Goal: Information Seeking & Learning: Check status

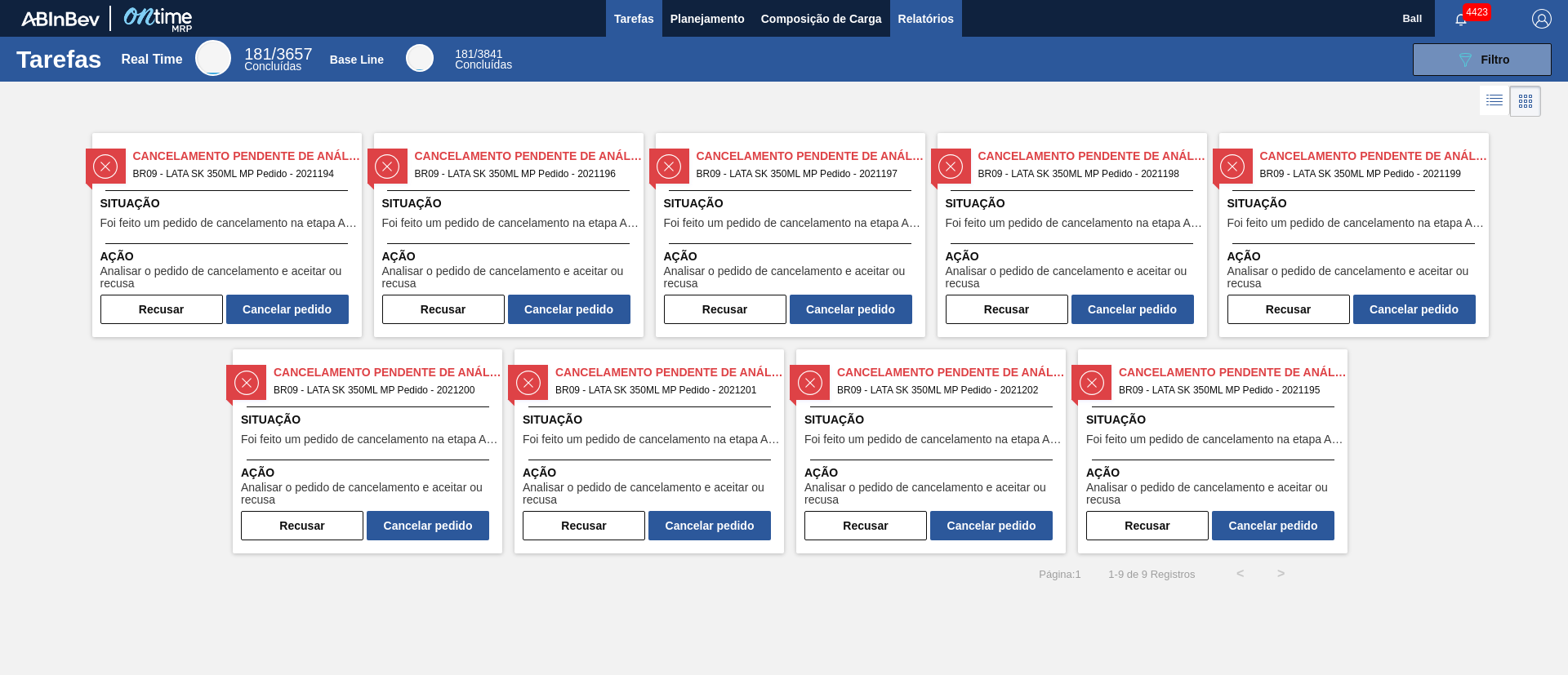
click at [909, 20] on span "Relatórios" at bounding box center [926, 18] width 55 height 19
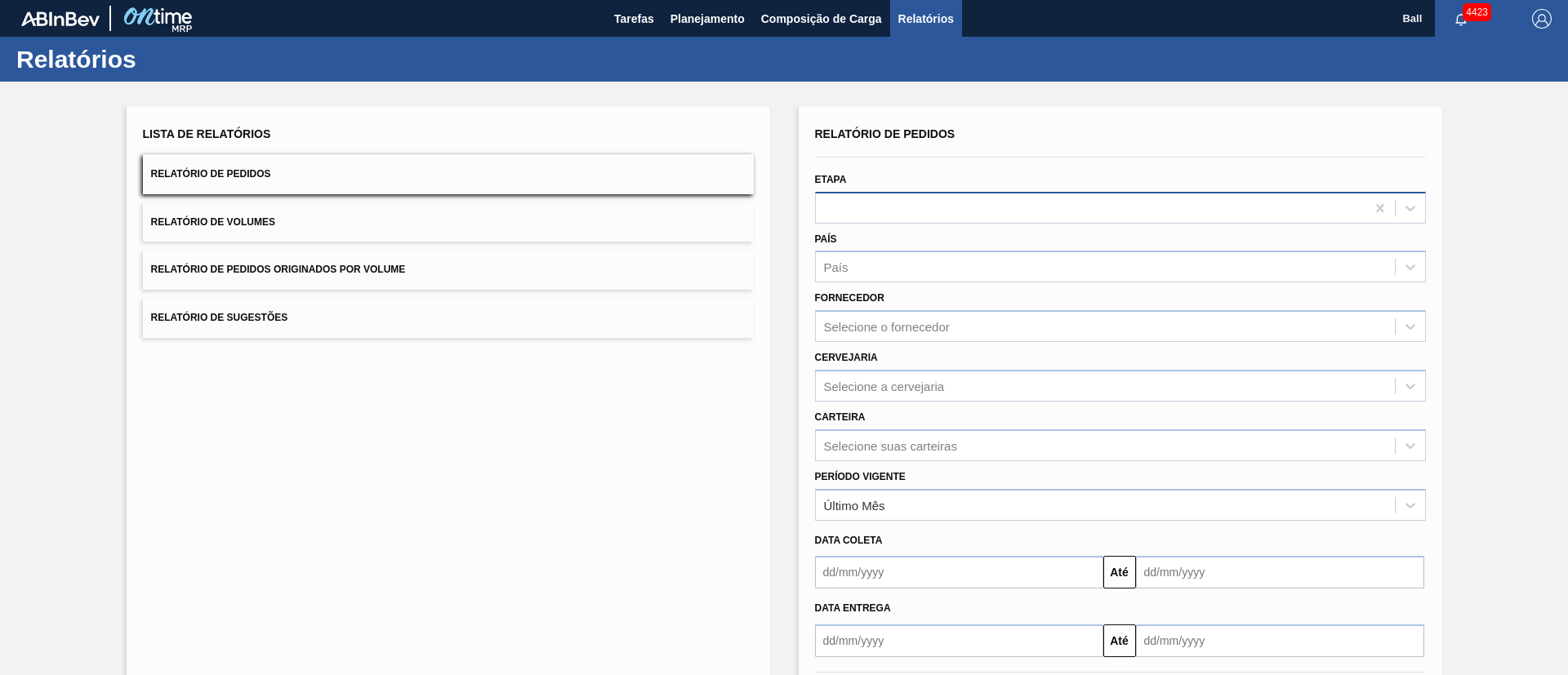
click at [1044, 210] on div at bounding box center [1091, 208] width 550 height 23
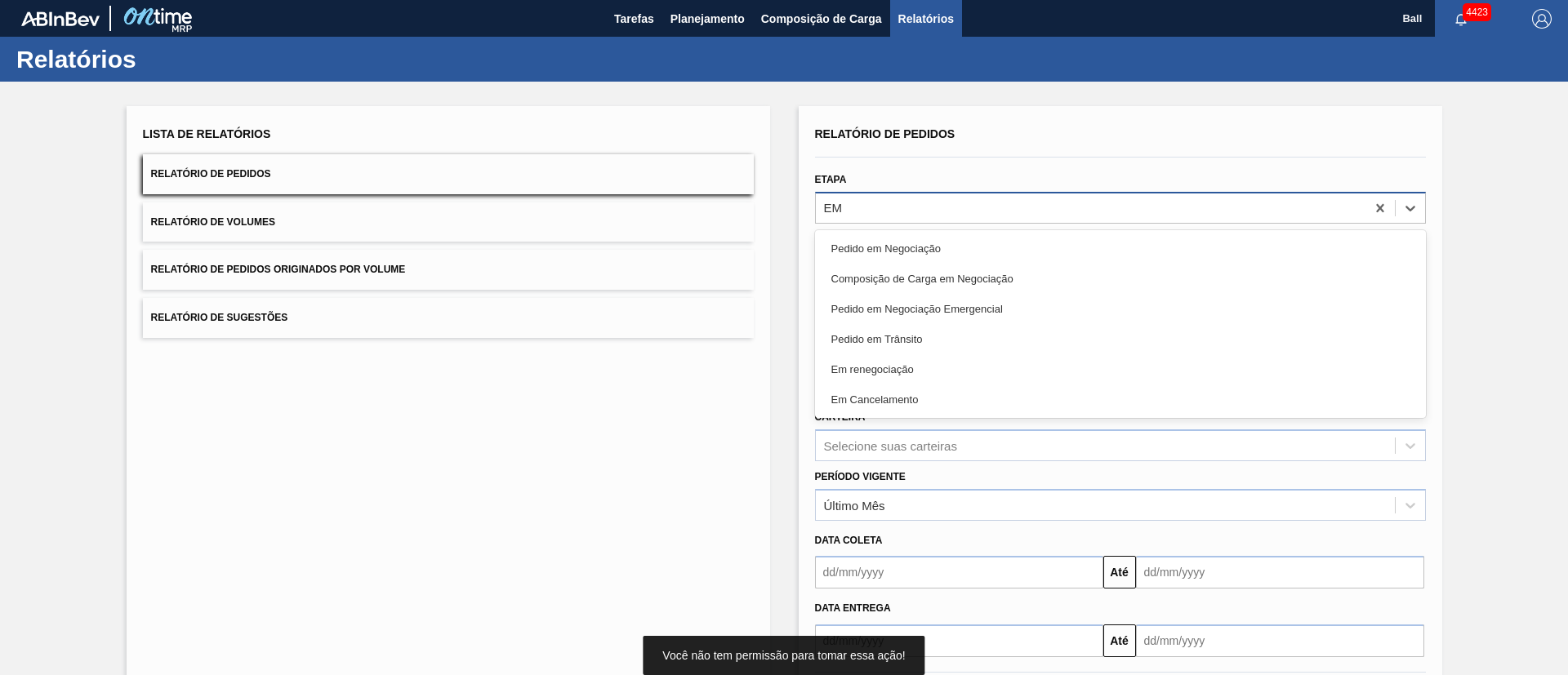
type input "EM R"
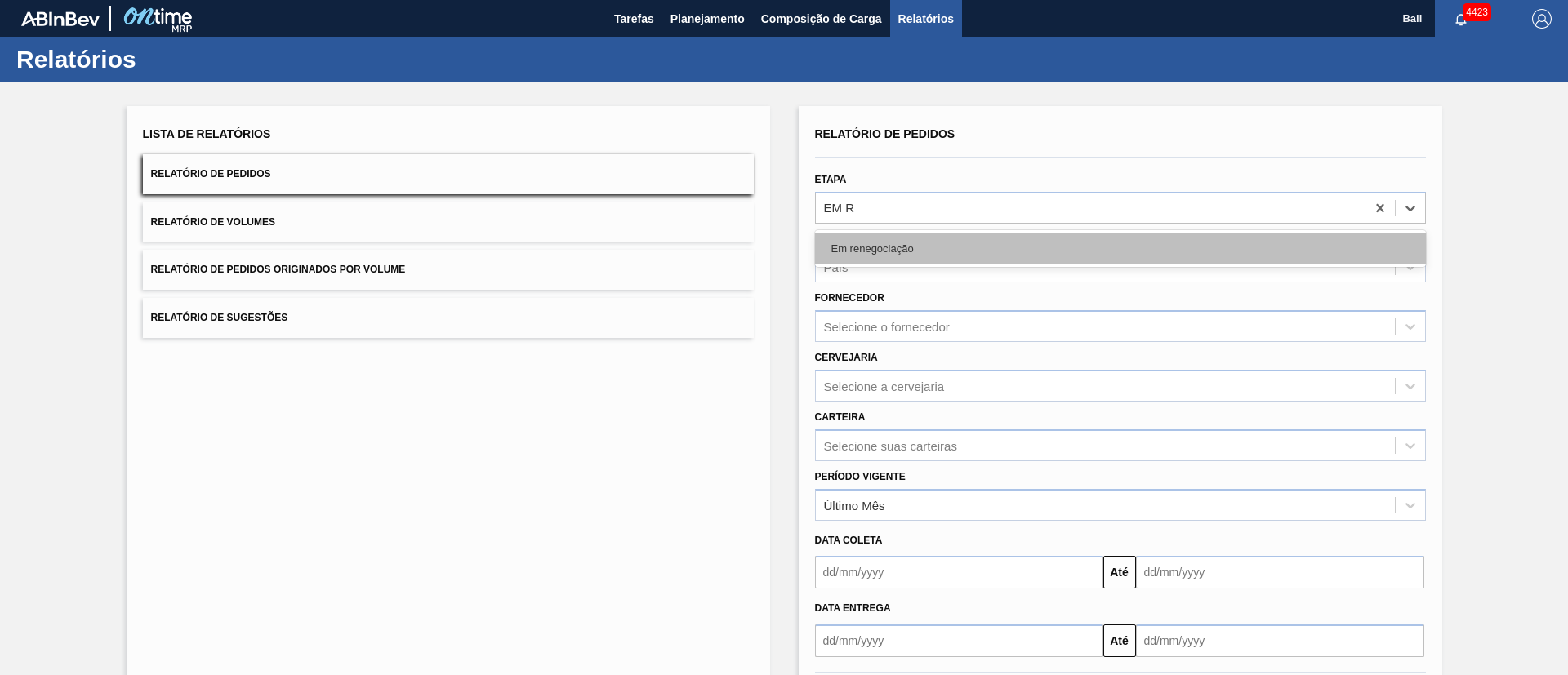
click at [951, 241] on div "Em renegociação" at bounding box center [1120, 248] width 611 height 30
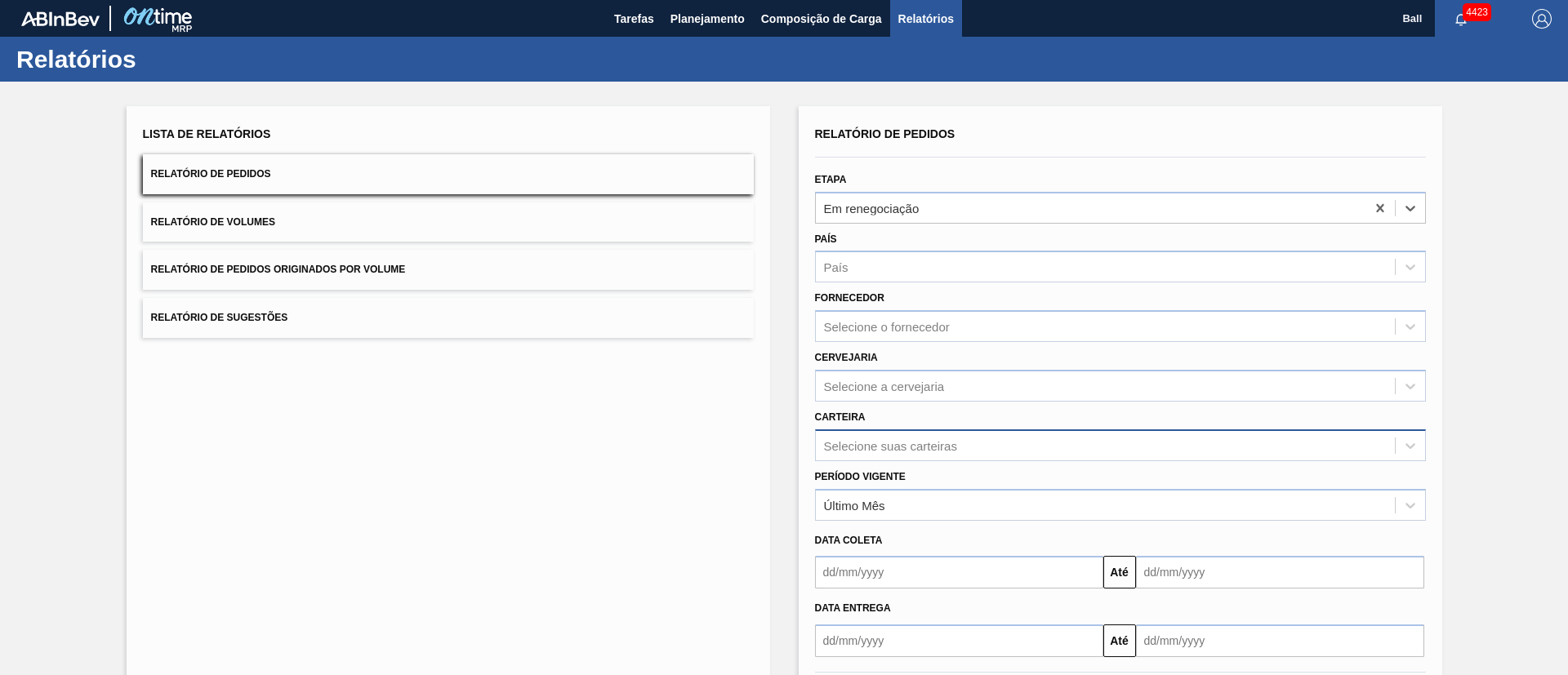
click at [921, 449] on div "Selecione suas carteiras" at bounding box center [1120, 445] width 611 height 32
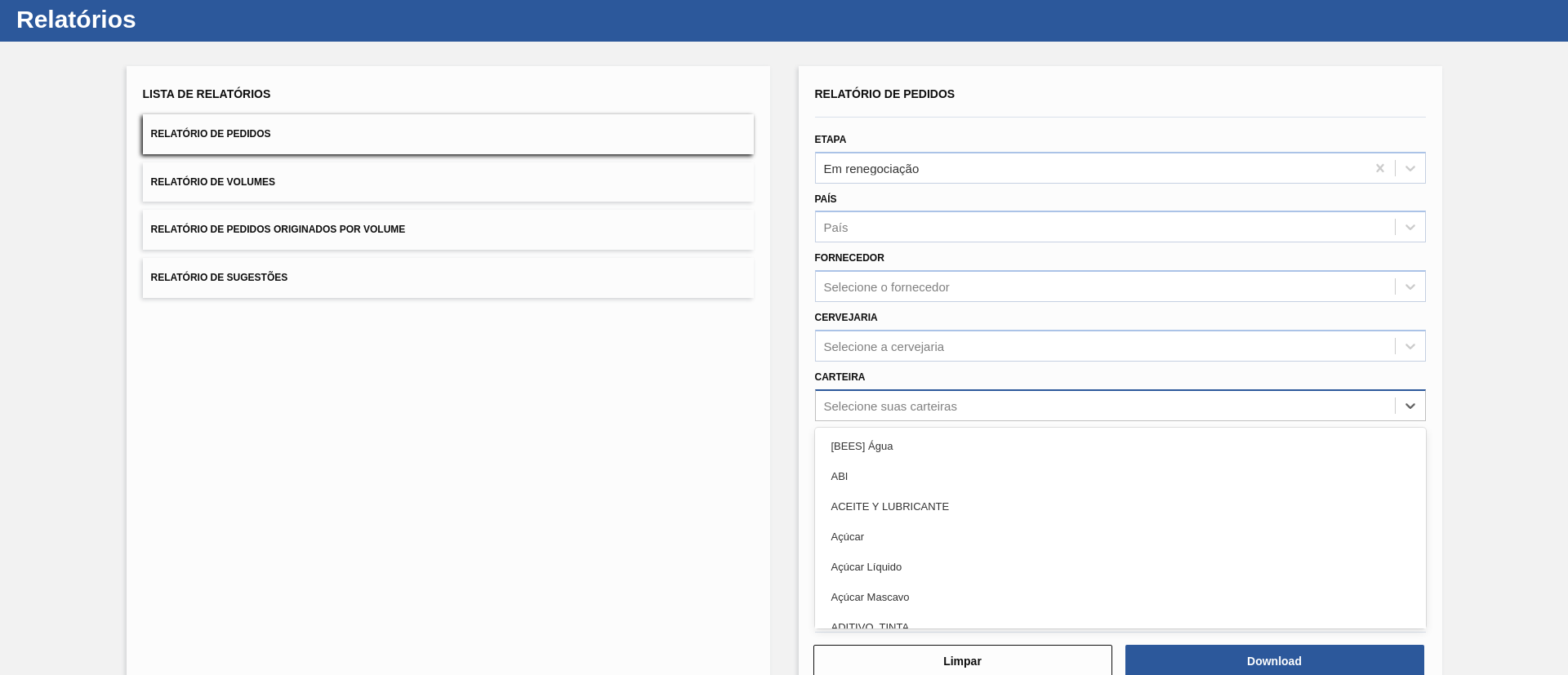
scroll to position [44, 0]
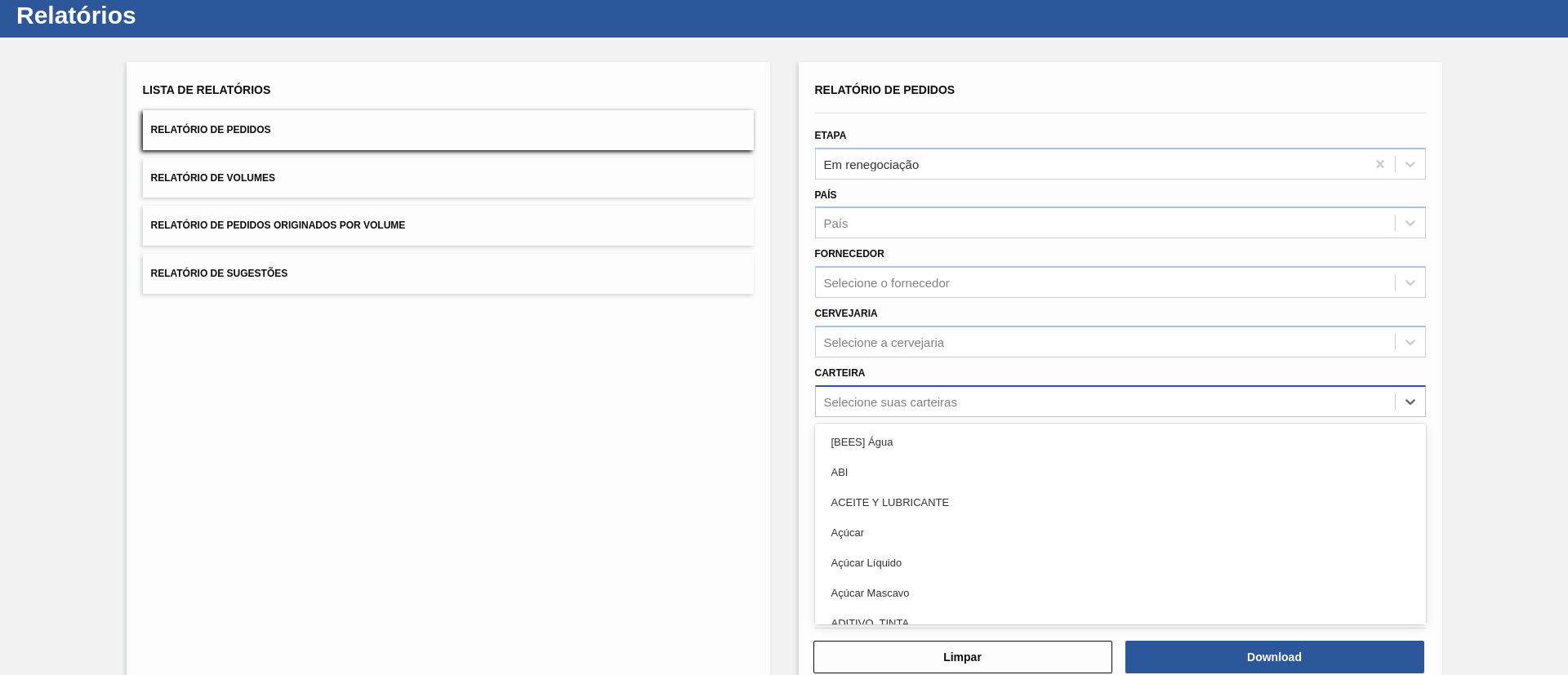
type input "A"
type input "LATA"
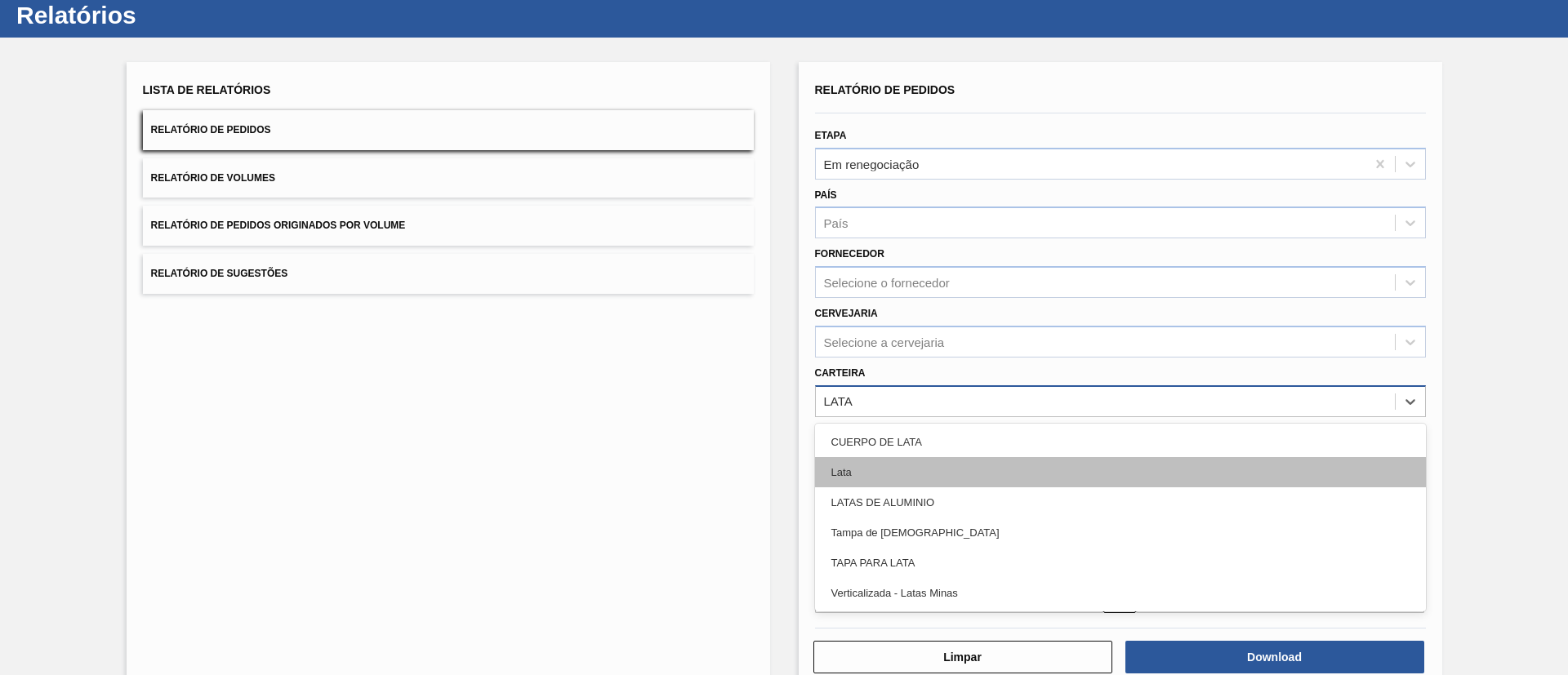
click at [925, 449] on div "Lata" at bounding box center [1120, 472] width 611 height 30
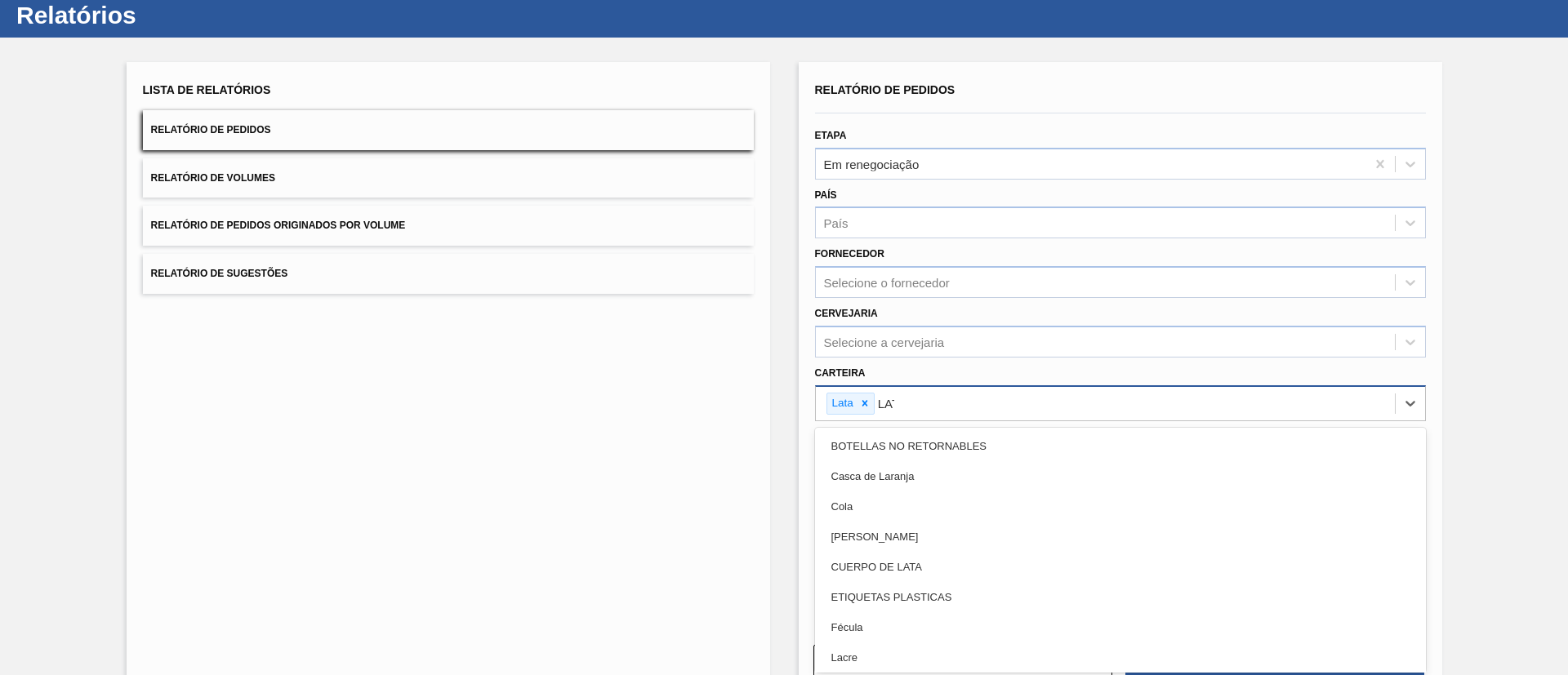
type input "LATA"
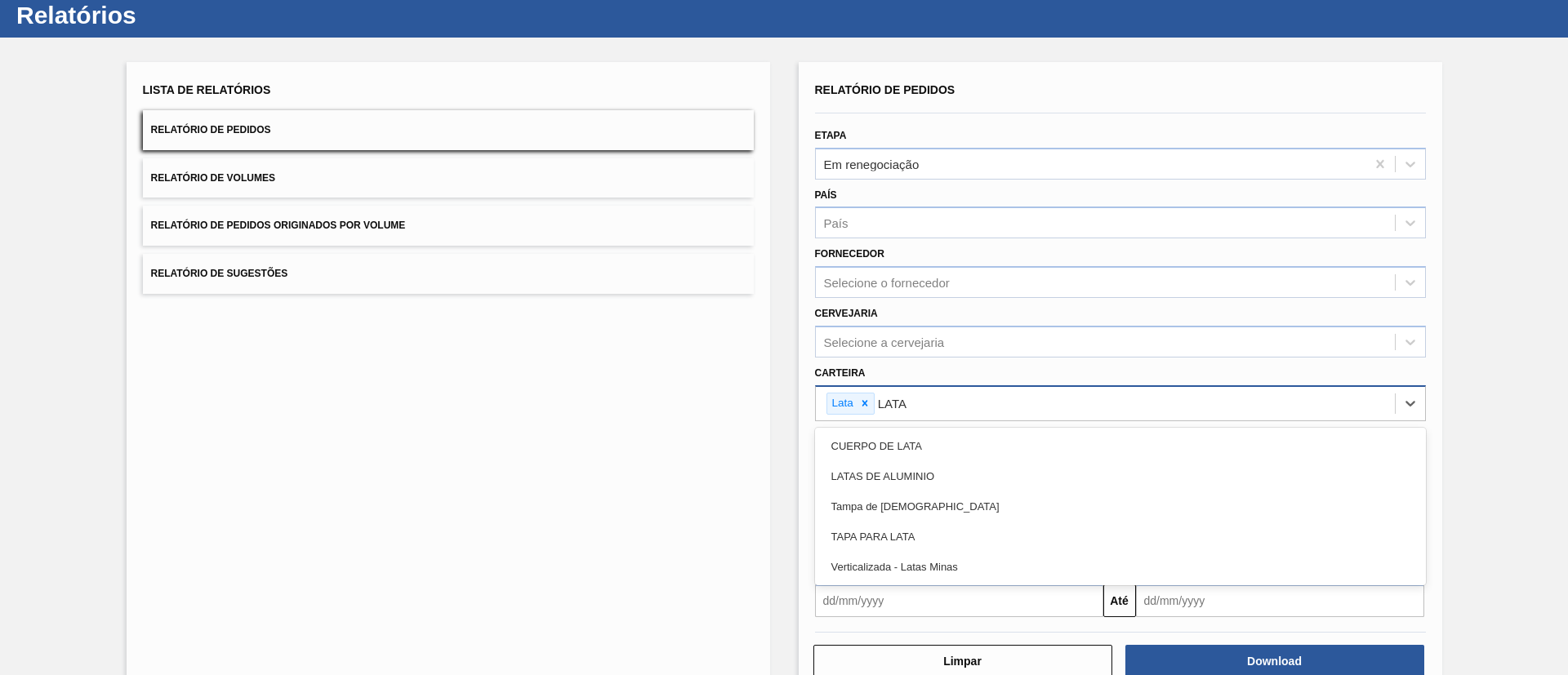
click at [925, 449] on div "LATAS DE ALUMINIO" at bounding box center [1120, 476] width 611 height 30
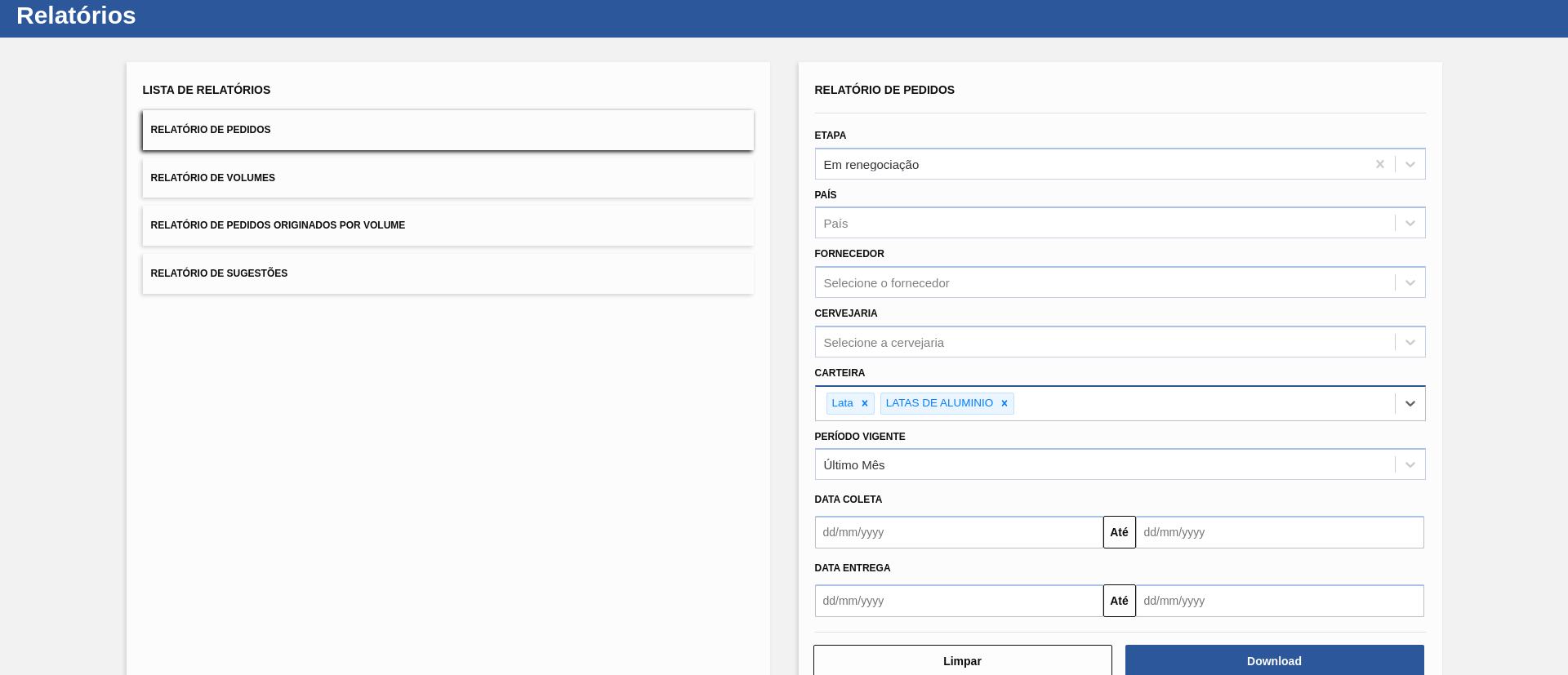
click at [902, 449] on input "text" at bounding box center [959, 532] width 289 height 33
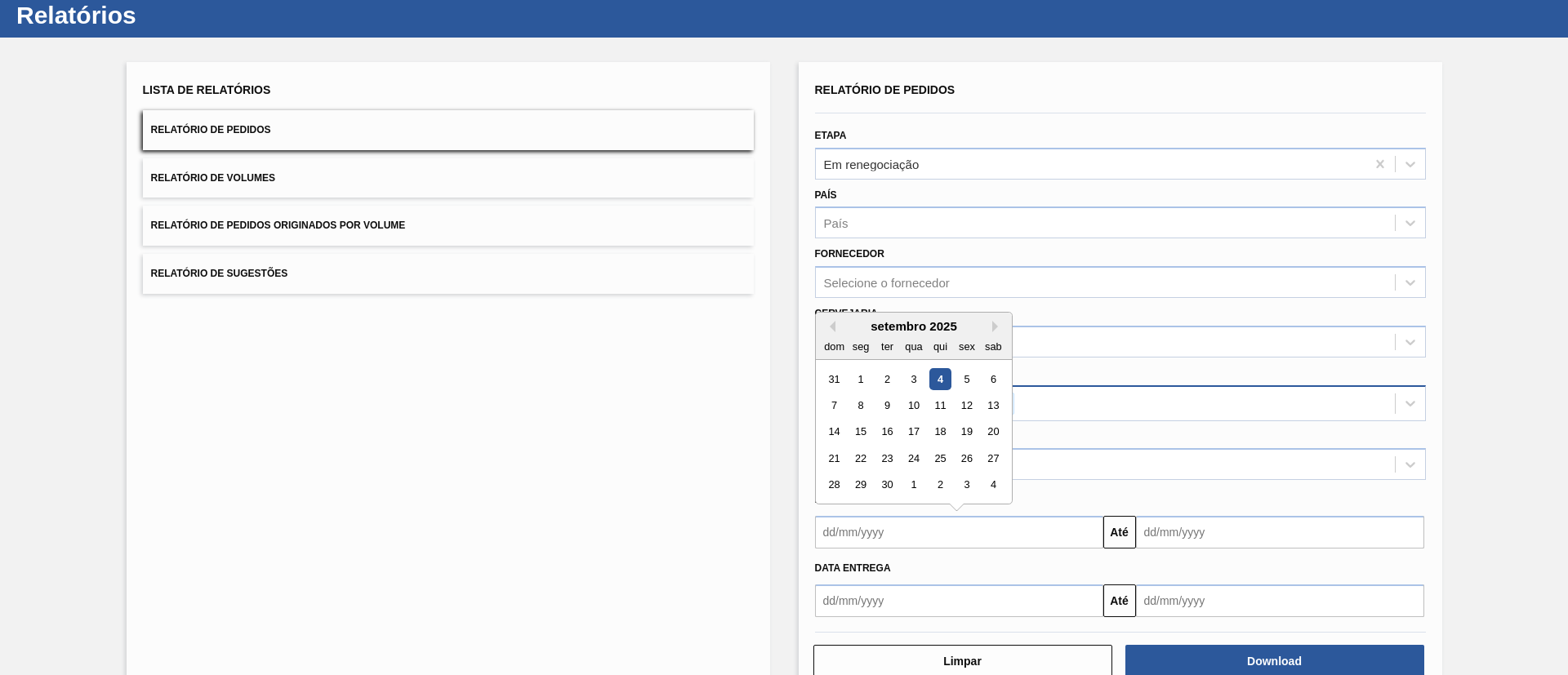
click at [659, 439] on div "Lista de Relatórios Relatório de Pedidos Relatório de Volumes Relatório de Pedi…" at bounding box center [448, 379] width 643 height 633
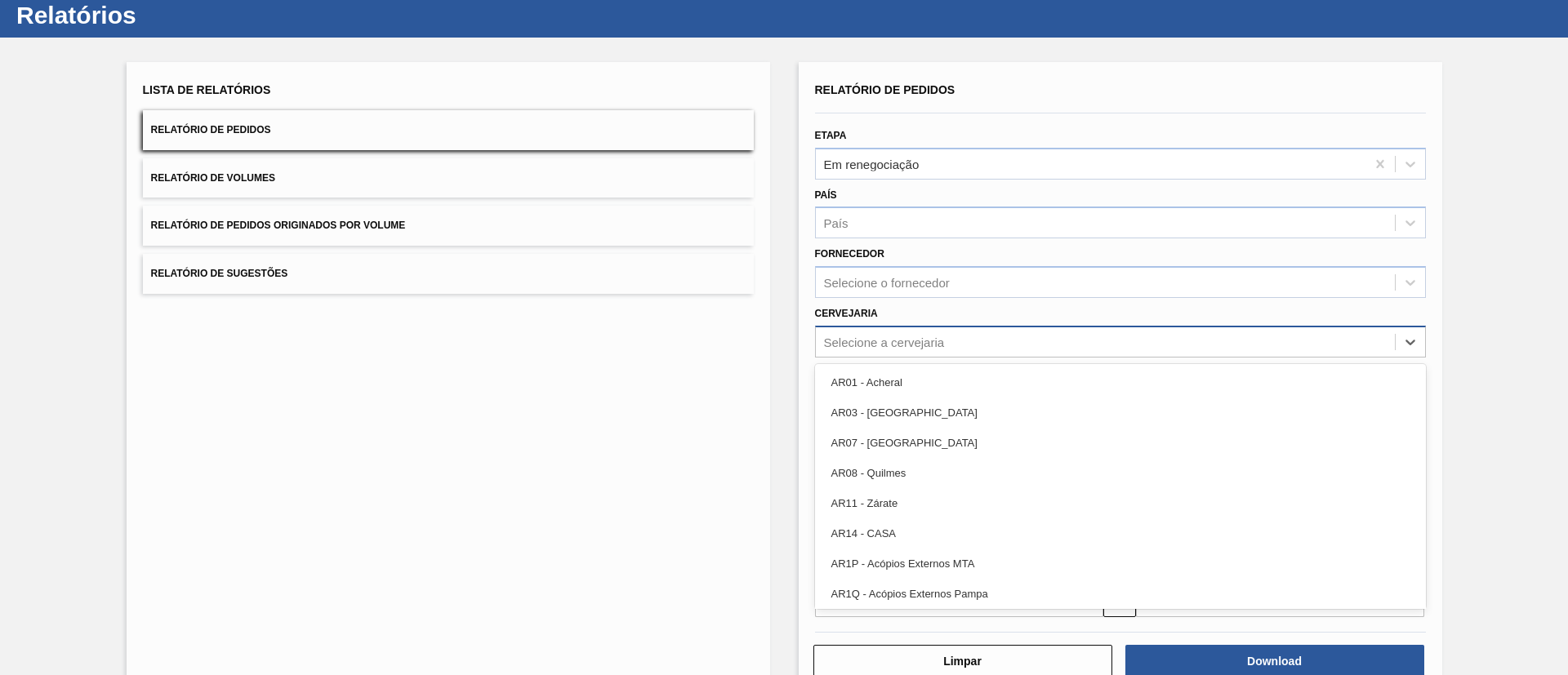
click at [909, 338] on div "Selecione a cervejaria" at bounding box center [884, 342] width 120 height 14
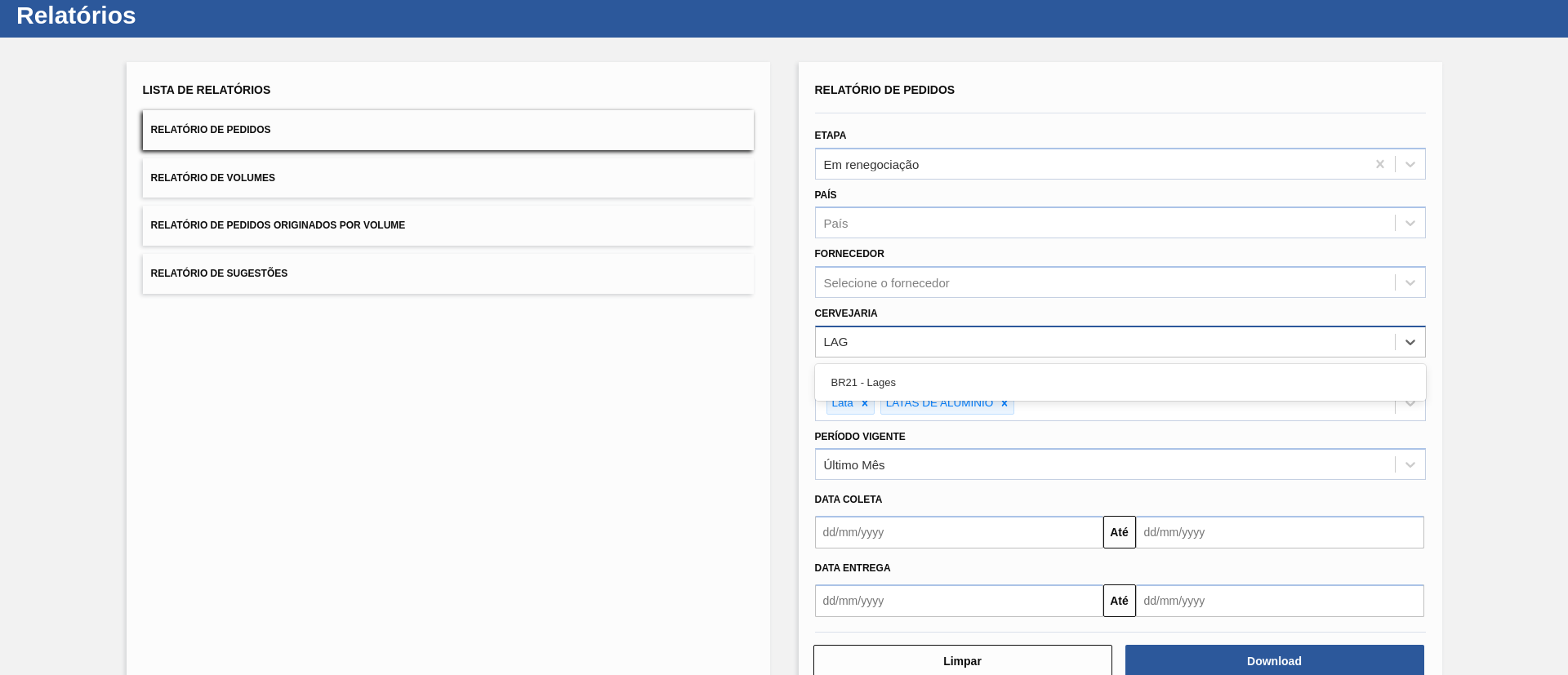
type input "LAGE"
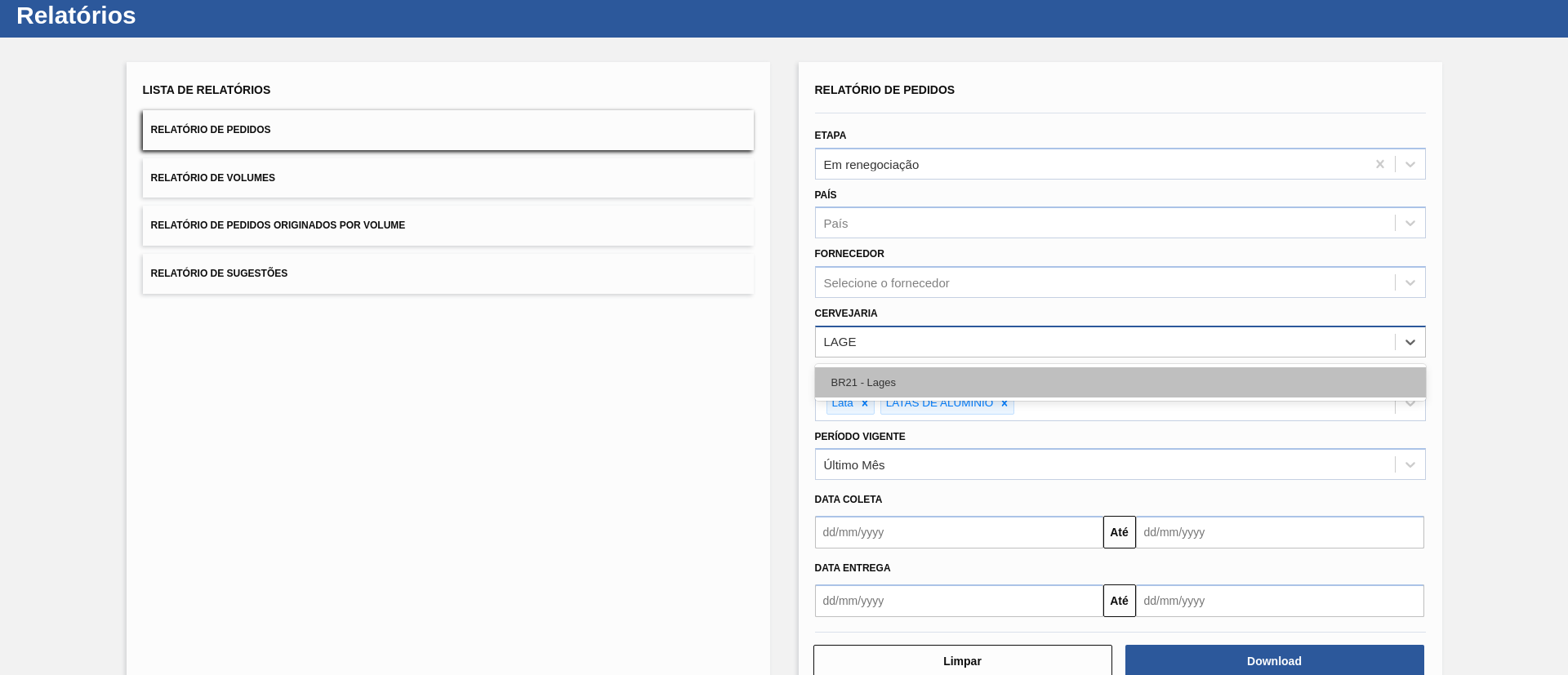
click at [926, 389] on div "BR21 - Lages" at bounding box center [1120, 382] width 611 height 30
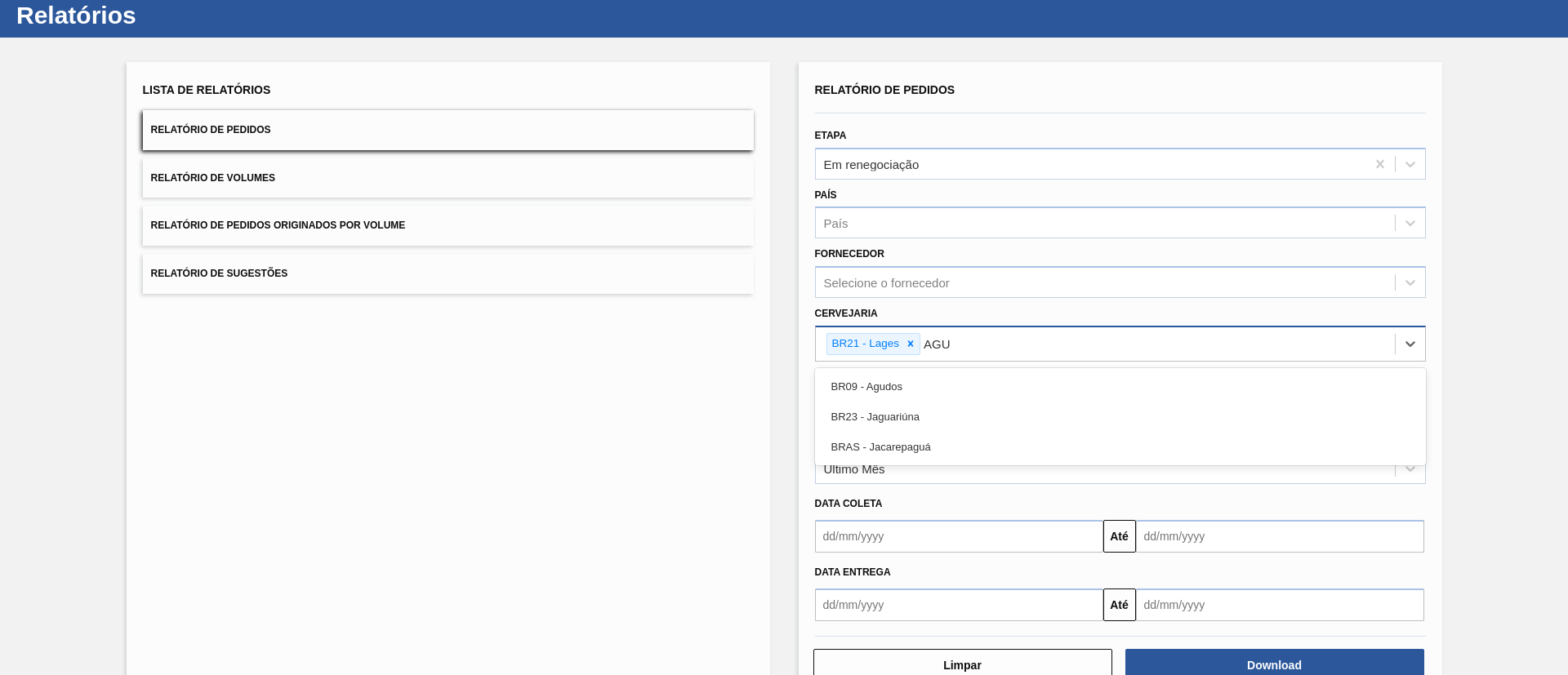
type input "AGUD"
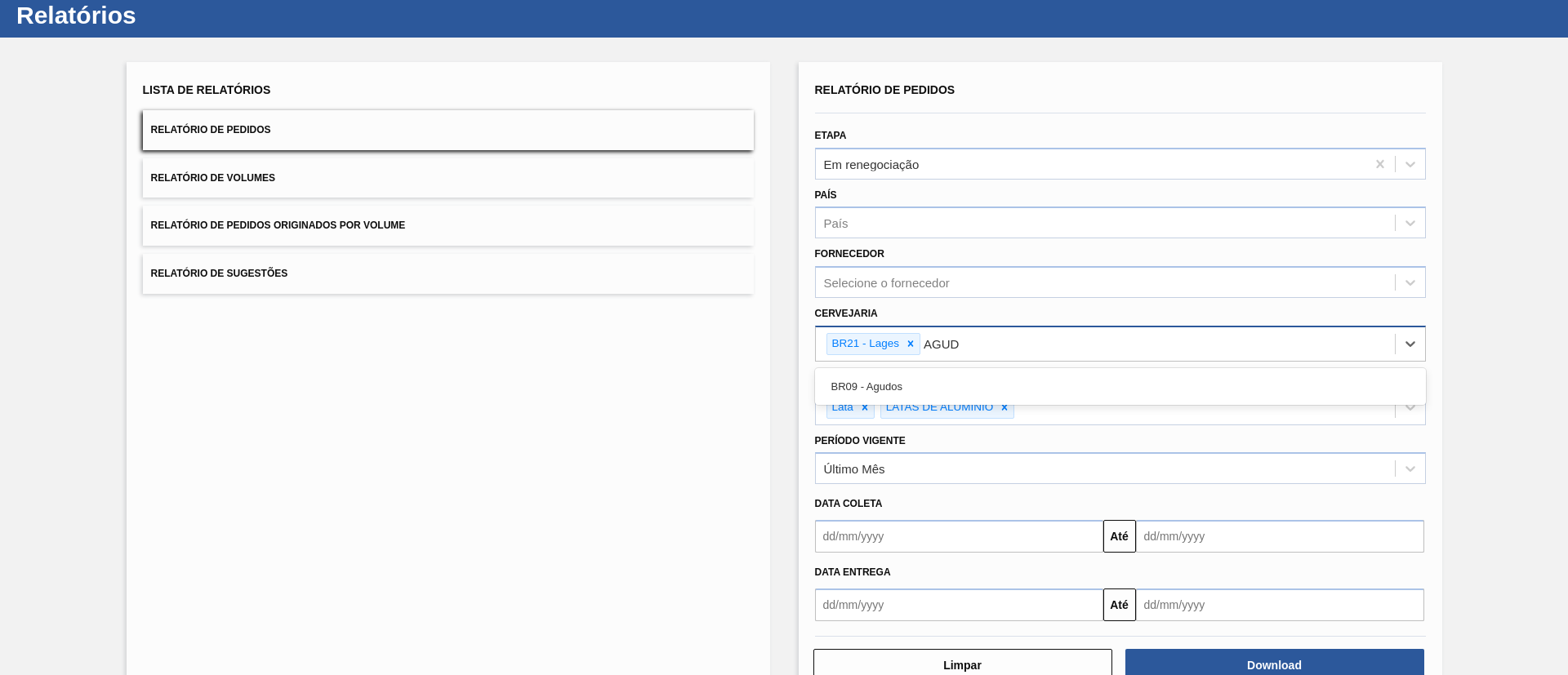
click at [926, 389] on div "BR09 - Agudos" at bounding box center [1120, 386] width 611 height 30
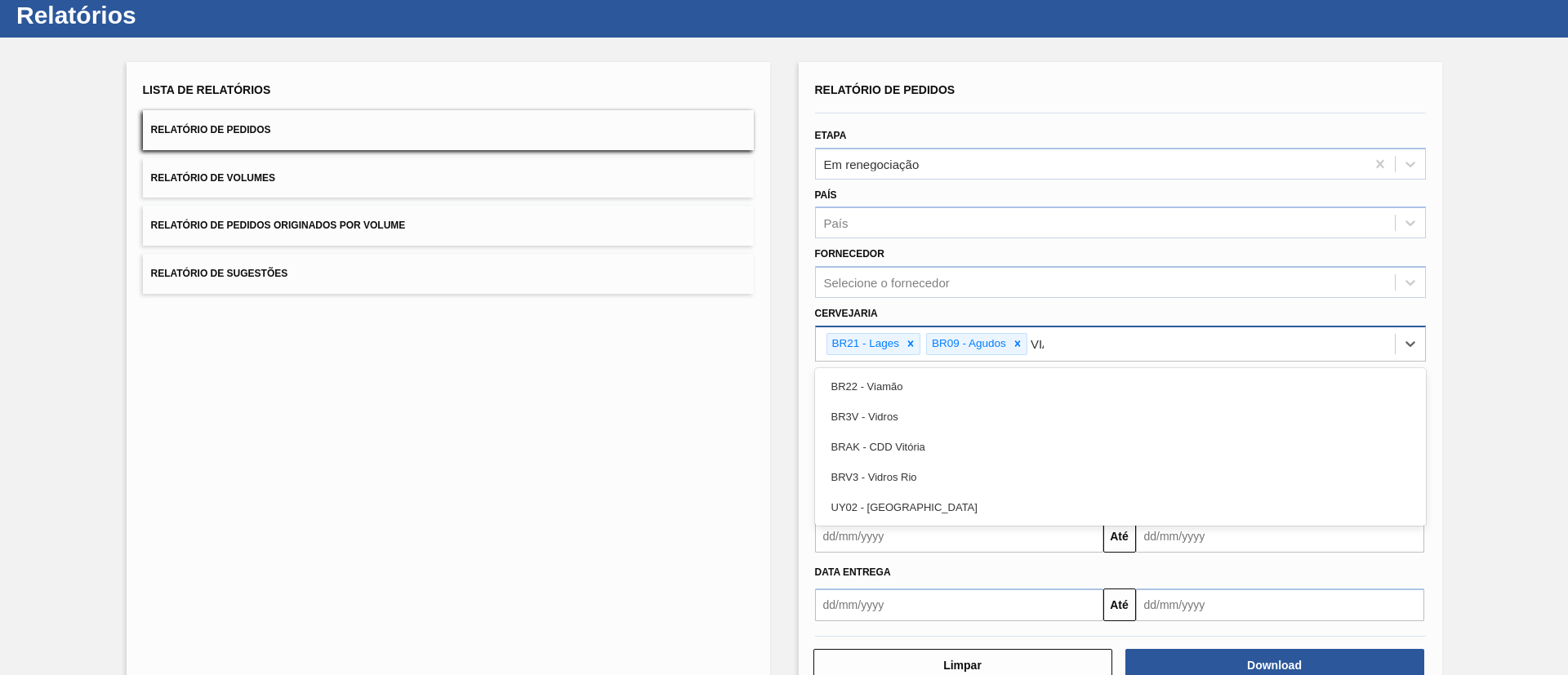
type input "VIAM"
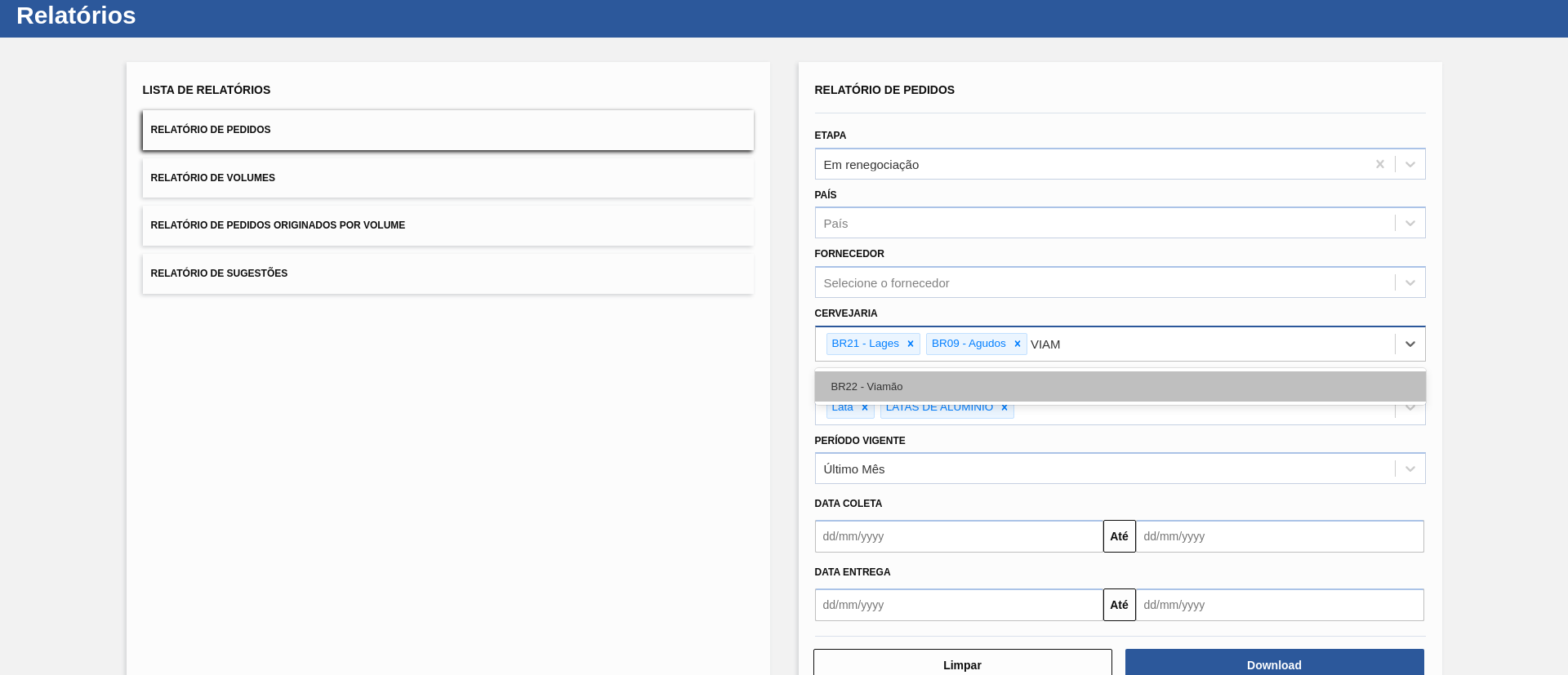
click at [926, 388] on div "BR22 - Viamão" at bounding box center [1120, 386] width 611 height 30
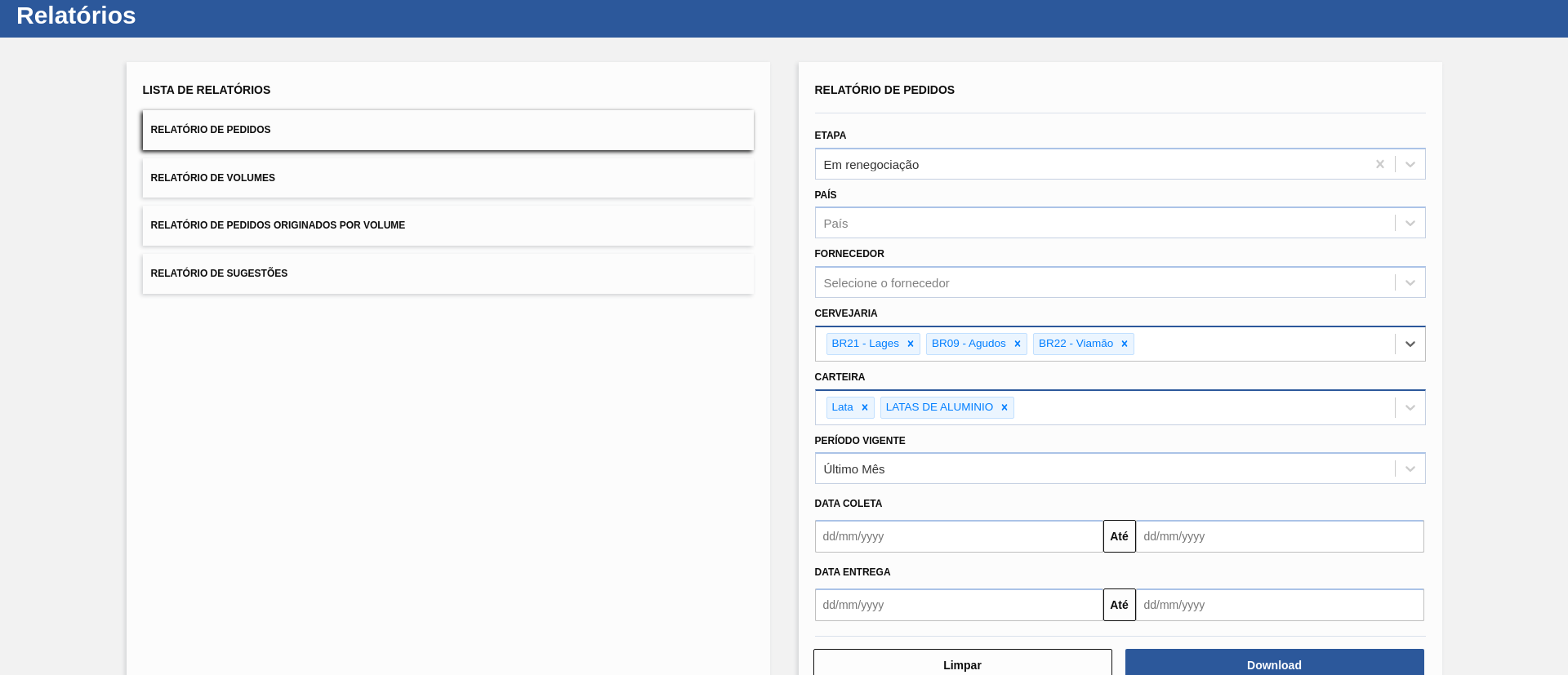
scroll to position [89, 0]
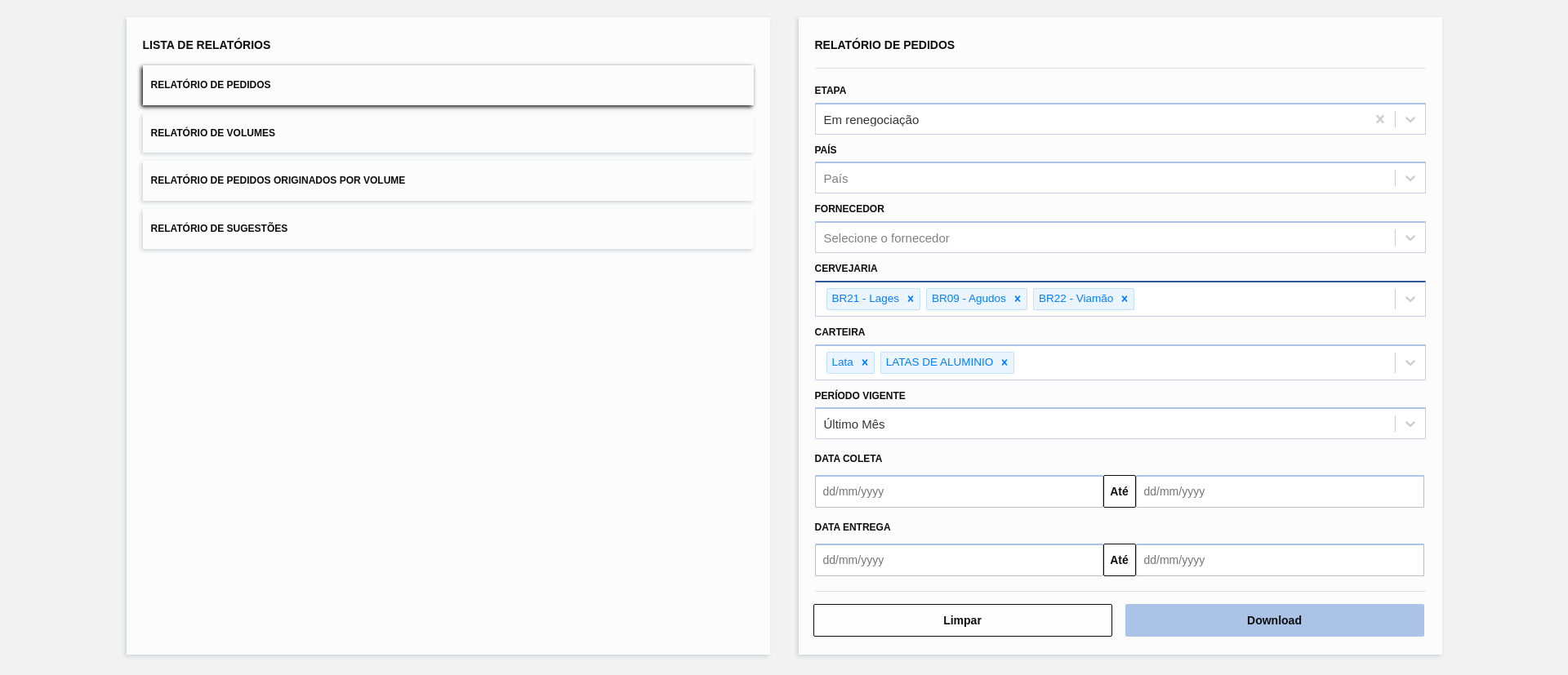
click at [1044, 449] on button "Download" at bounding box center [1275, 621] width 299 height 33
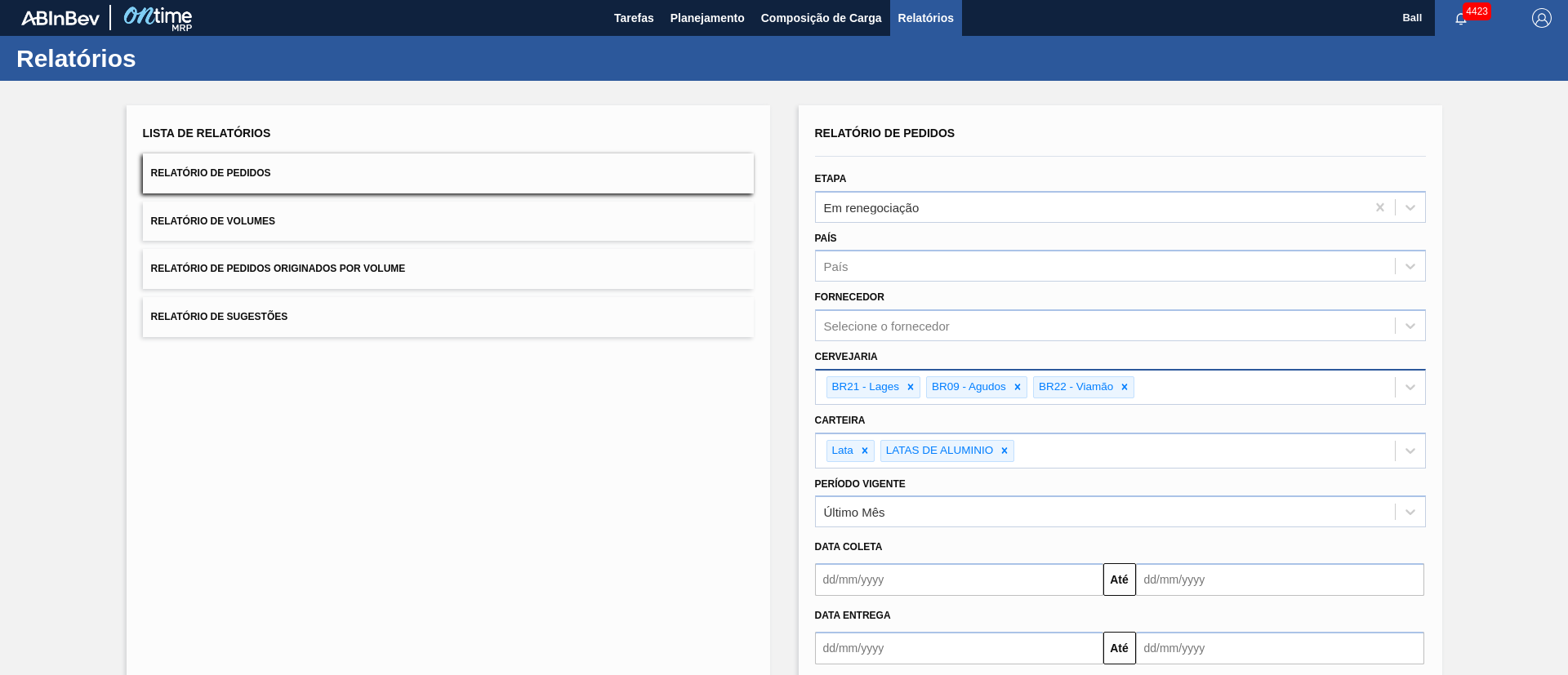
scroll to position [0, 0]
click at [715, 21] on span "Planejamento" at bounding box center [707, 18] width 74 height 19
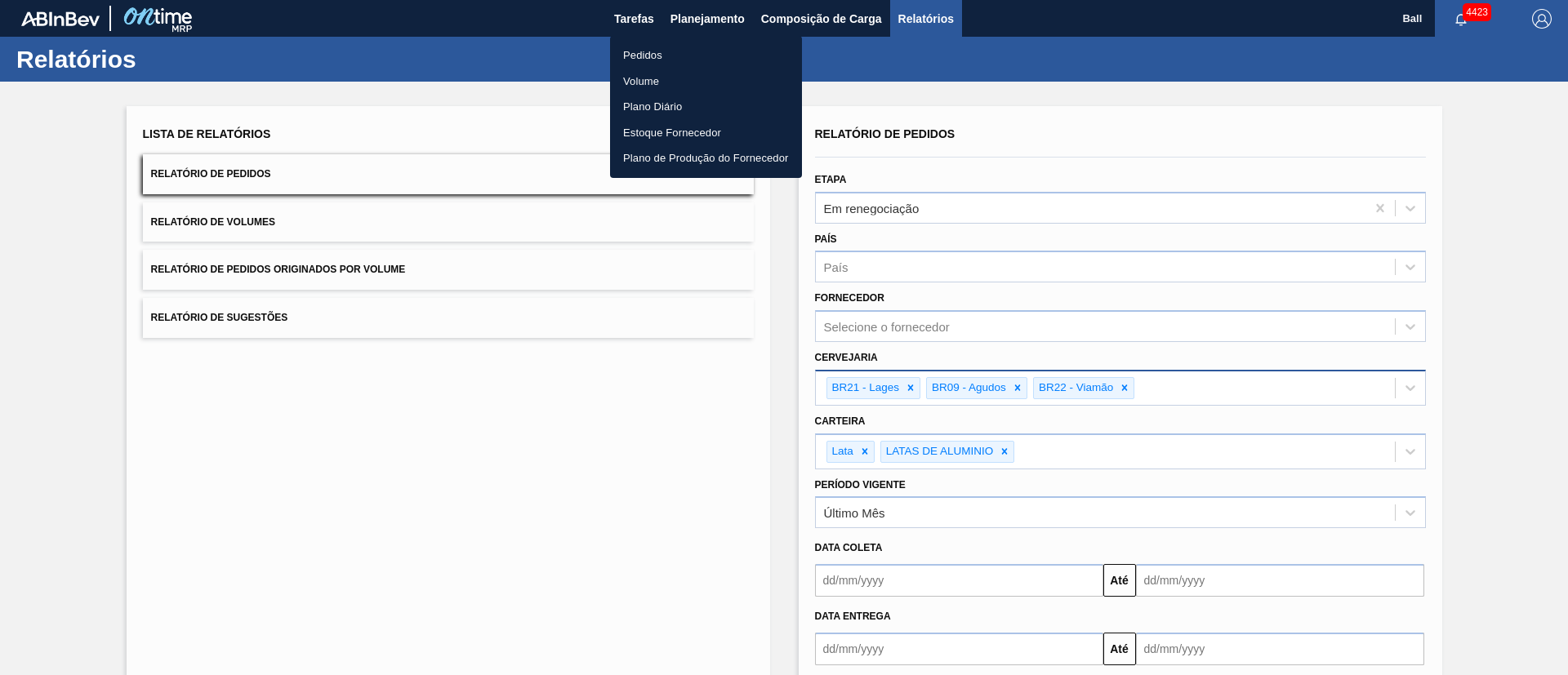
click at [642, 43] on li "Pedidos" at bounding box center [706, 55] width 192 height 26
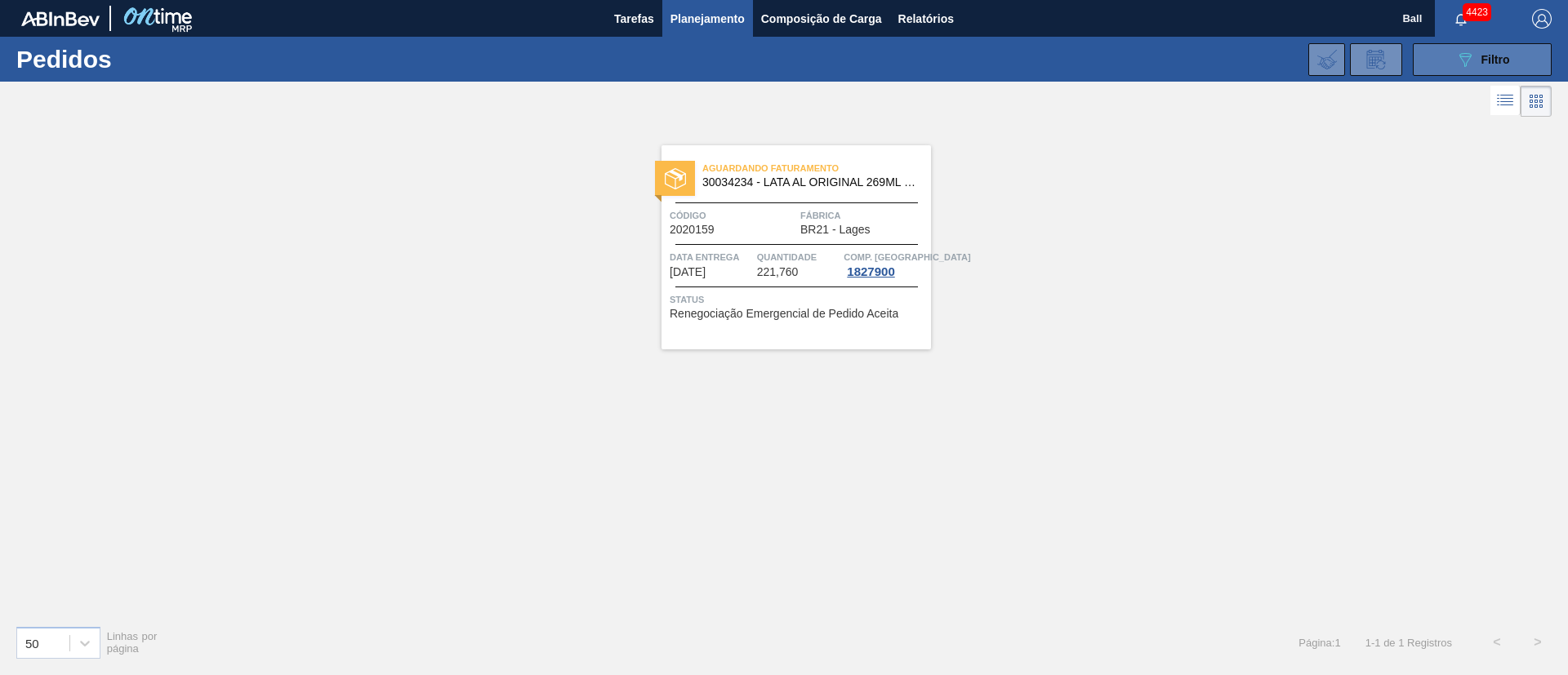
click at [1044, 66] on icon "089F7B8B-B2A5-4AFE-B5C0-19BA573D28AC" at bounding box center [1465, 59] width 19 height 19
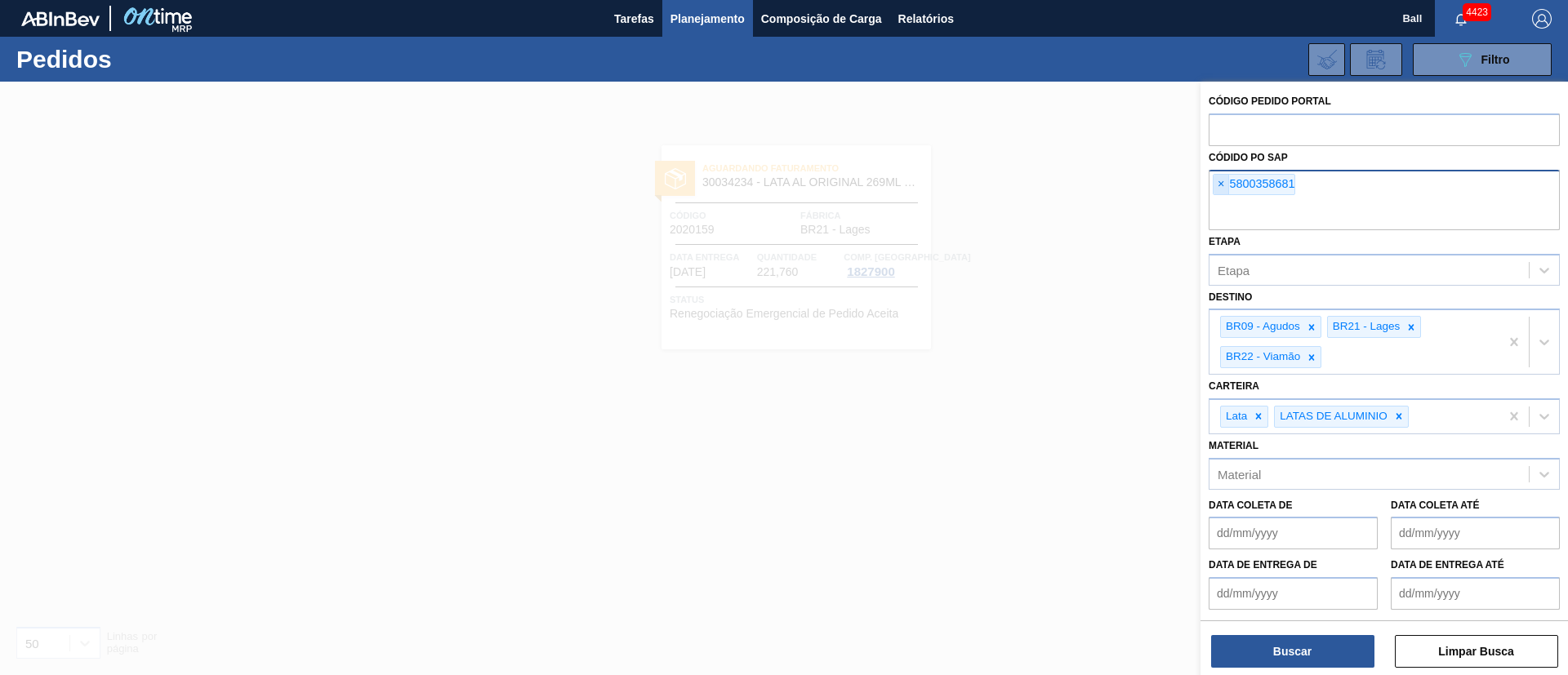
click at [1044, 180] on span "×" at bounding box center [1221, 185] width 16 height 19
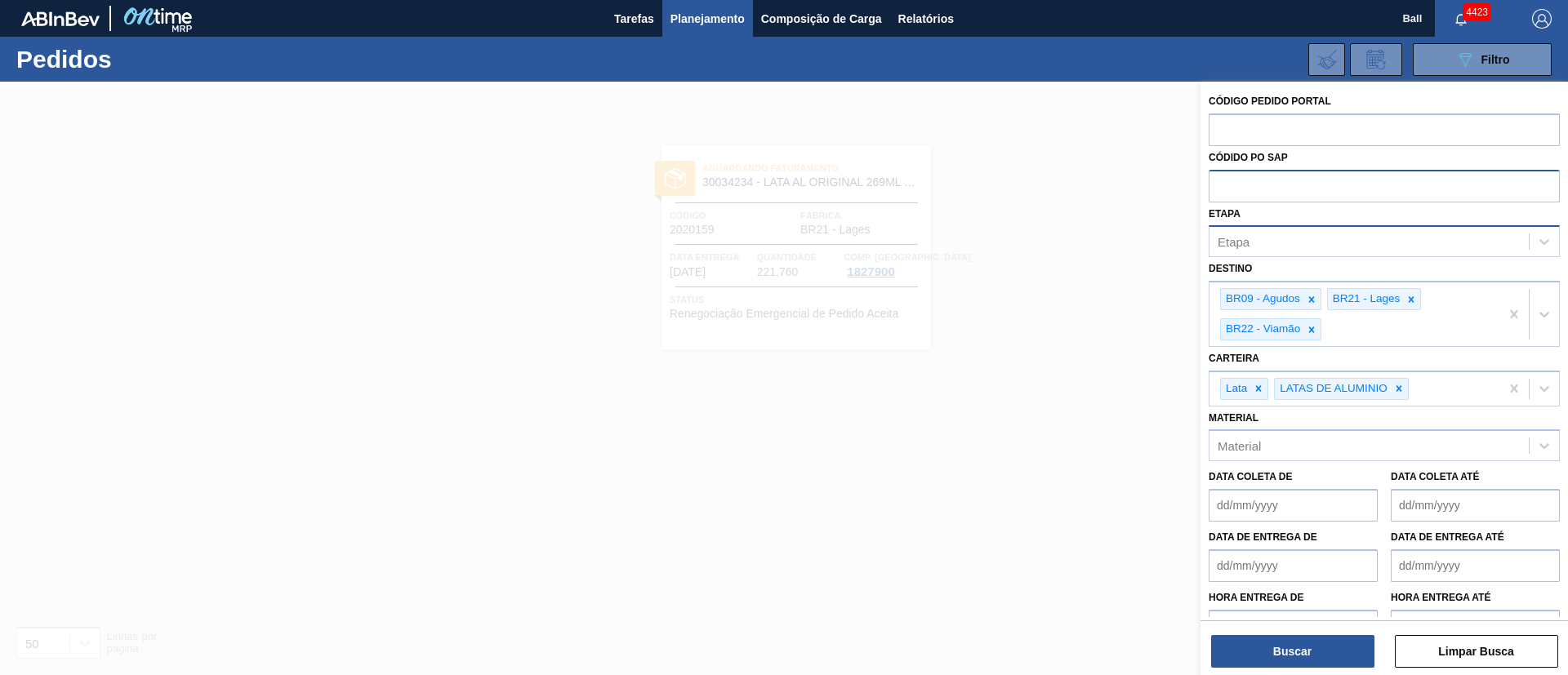
click at [1044, 242] on div "Etapa" at bounding box center [1369, 242] width 320 height 23
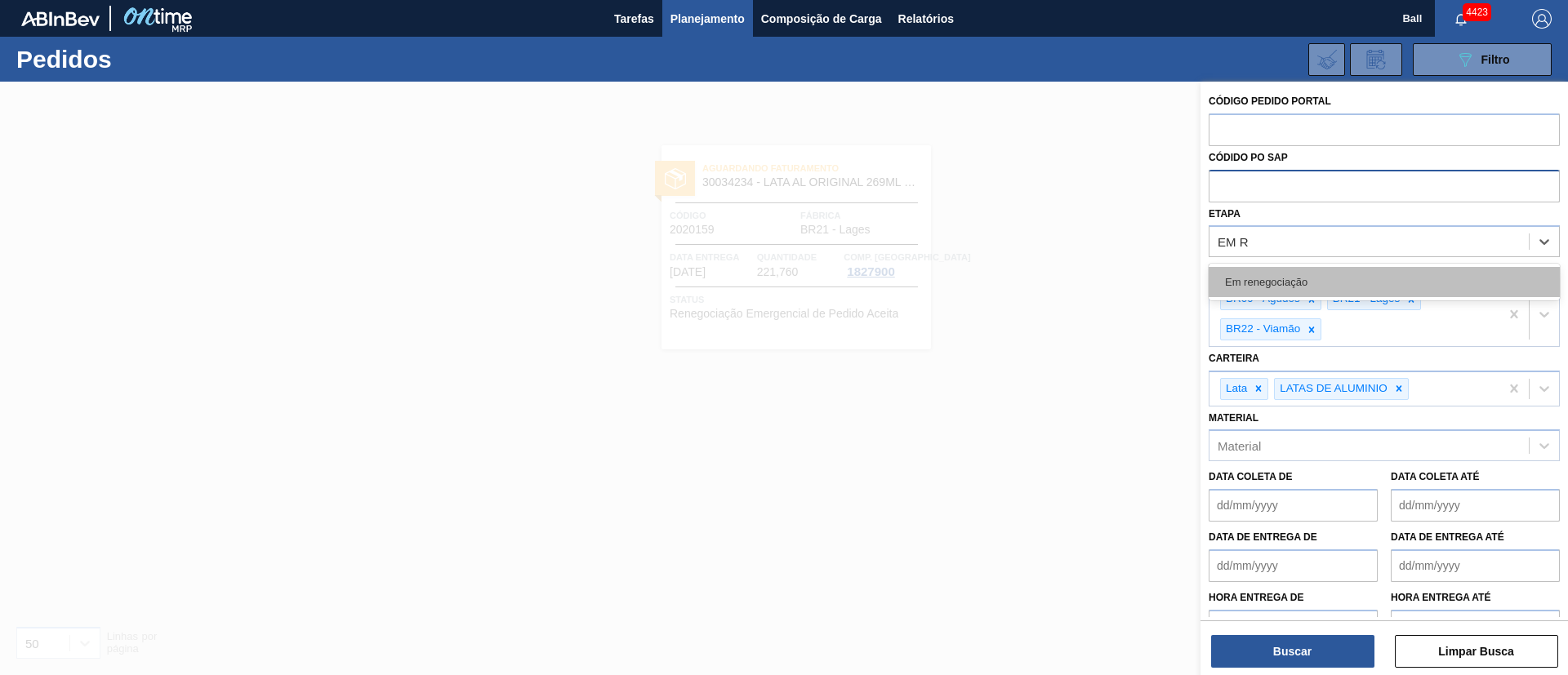
type input "EM RE"
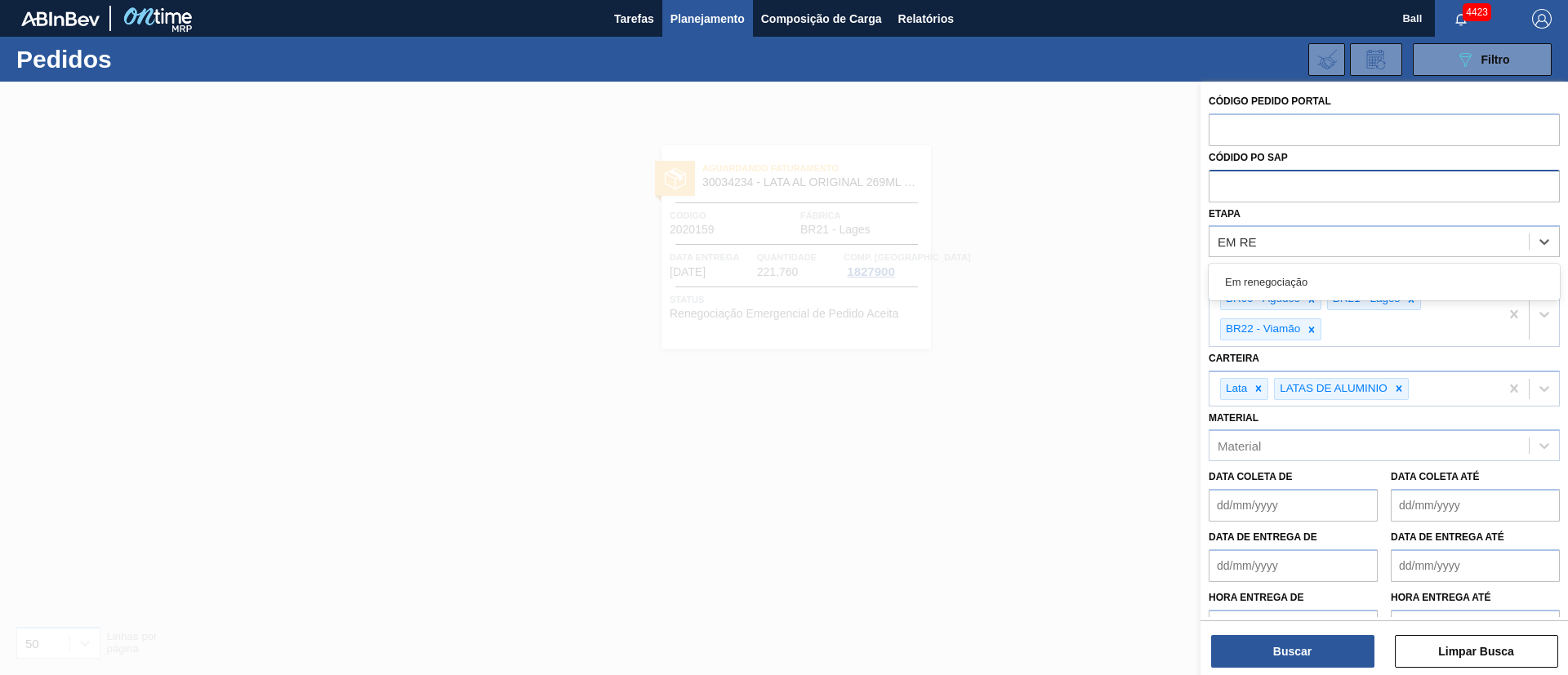
click at [1044, 280] on div "Em renegociação" at bounding box center [1383, 282] width 351 height 30
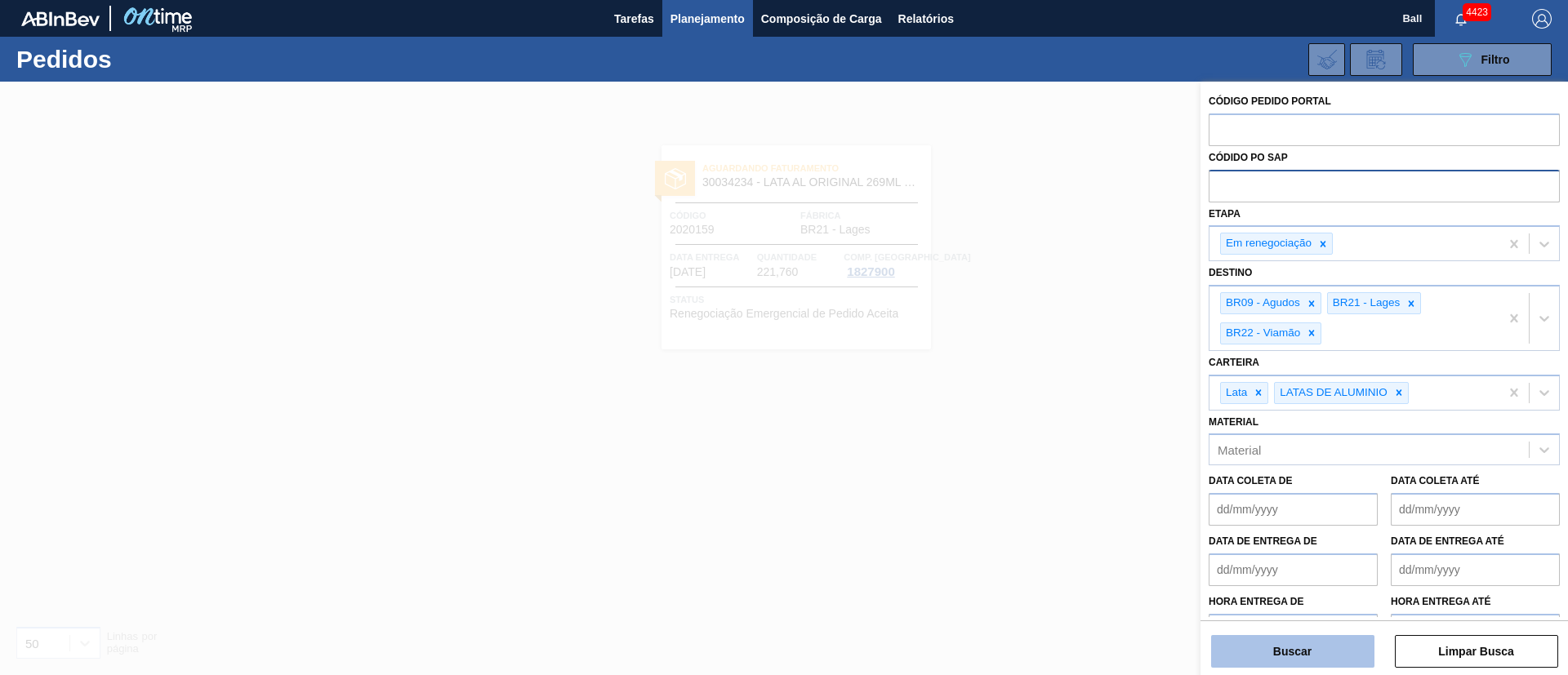
click at [1044, 449] on button "Buscar" at bounding box center [1293, 652] width 163 height 33
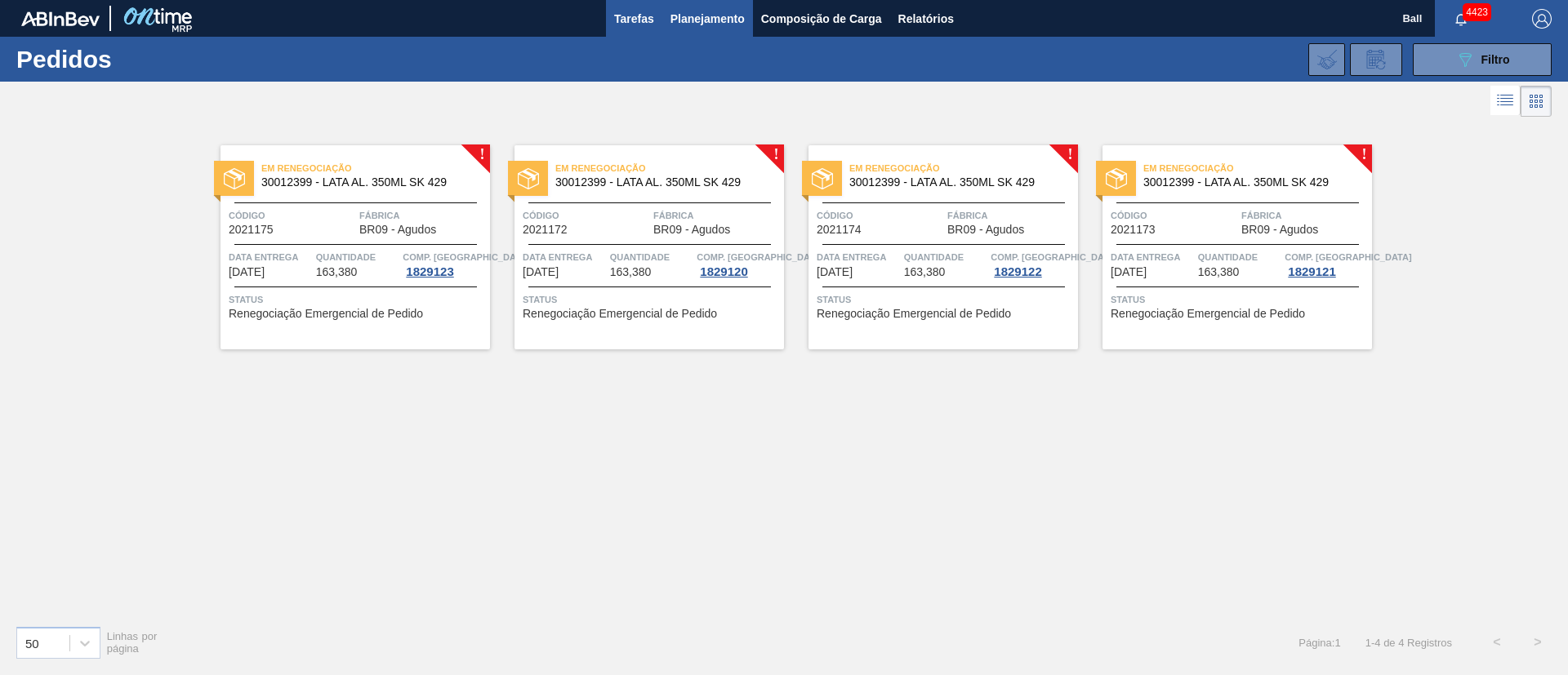
click at [628, 20] on span "Tarefas" at bounding box center [633, 18] width 40 height 19
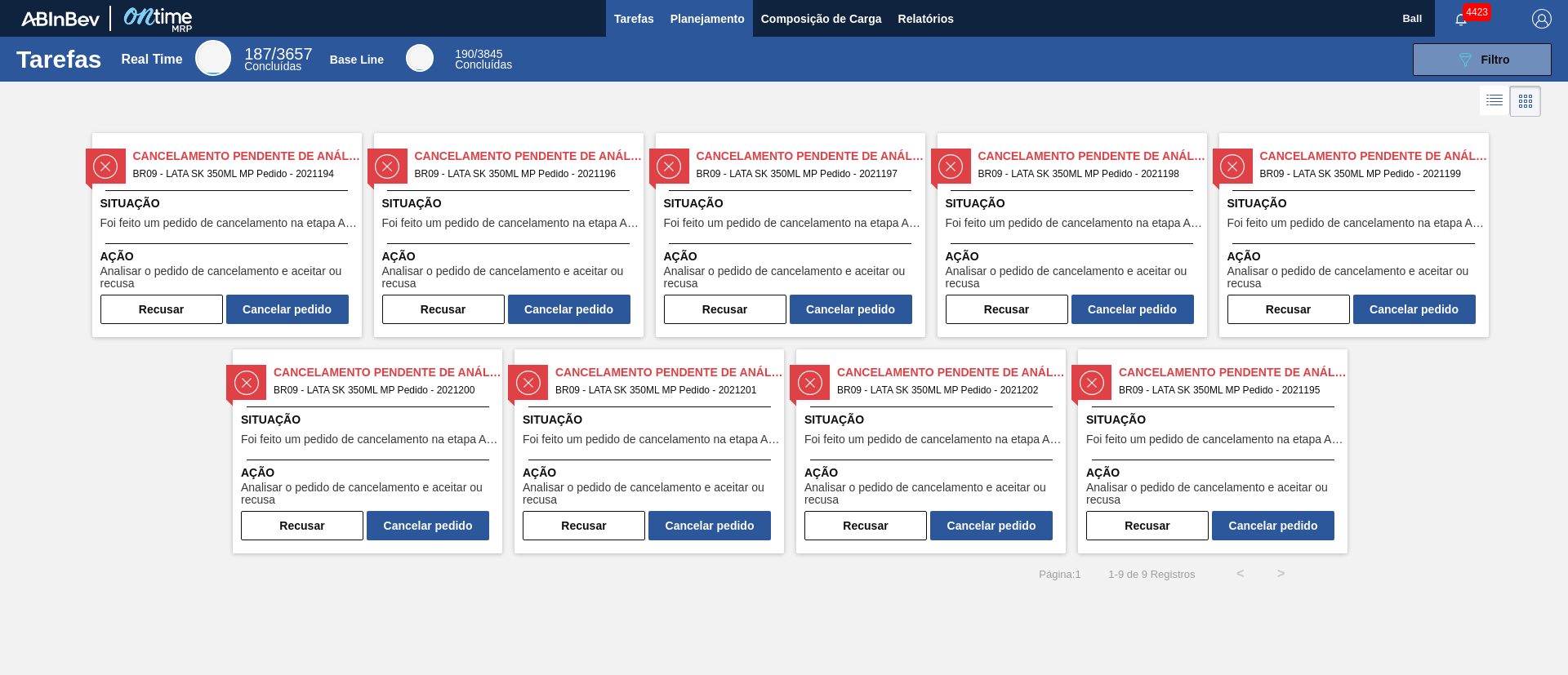
click at [736, 11] on span "Planejamento" at bounding box center [707, 18] width 74 height 19
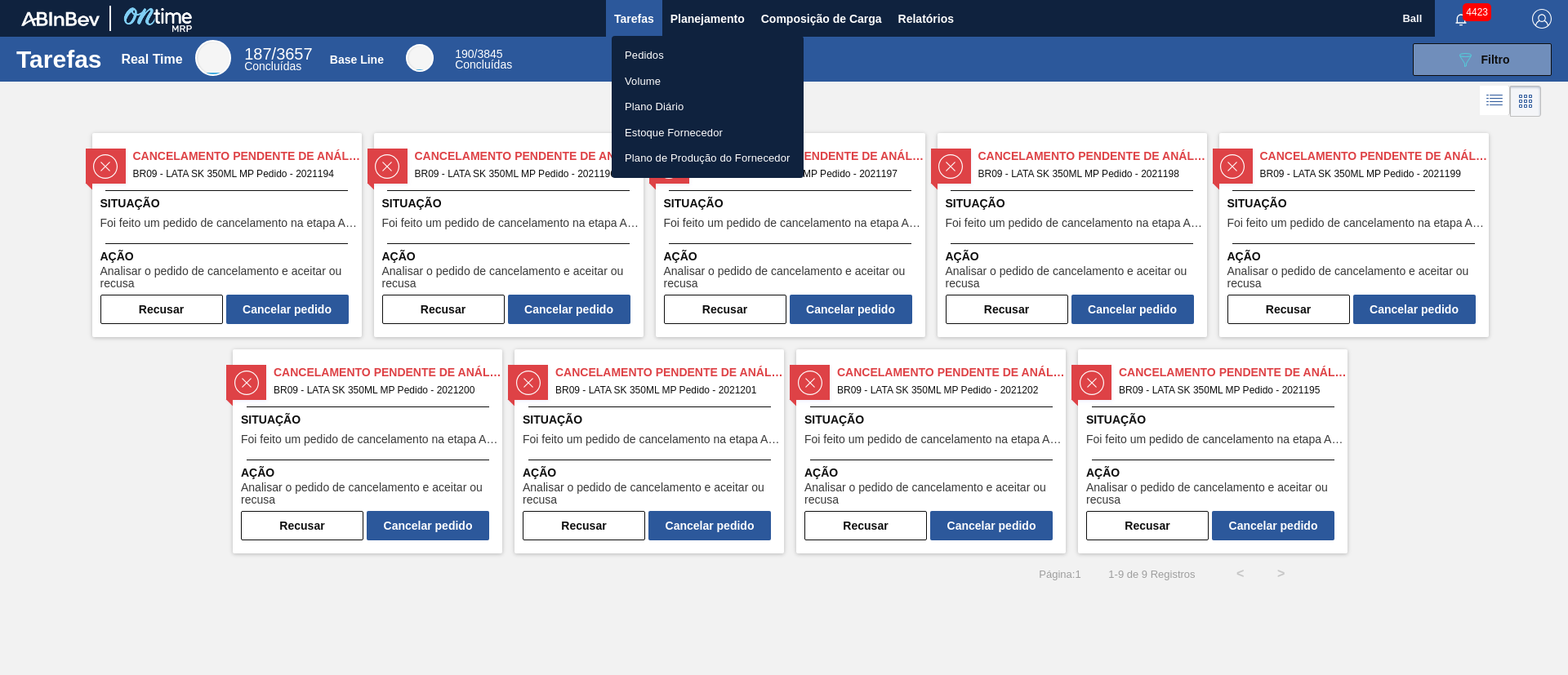
click at [684, 56] on li "Pedidos" at bounding box center [708, 55] width 192 height 26
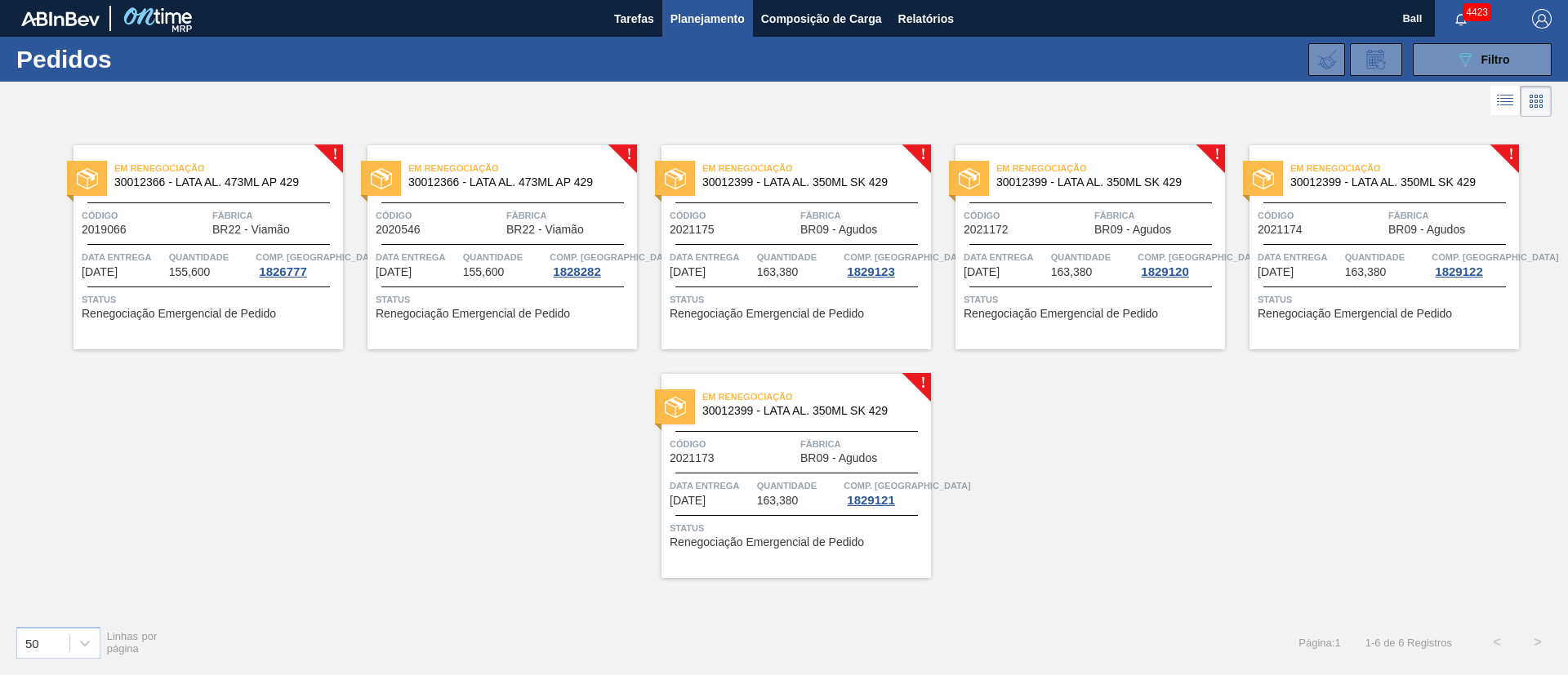
click at [690, 28] on button "Planejamento" at bounding box center [707, 18] width 90 height 37
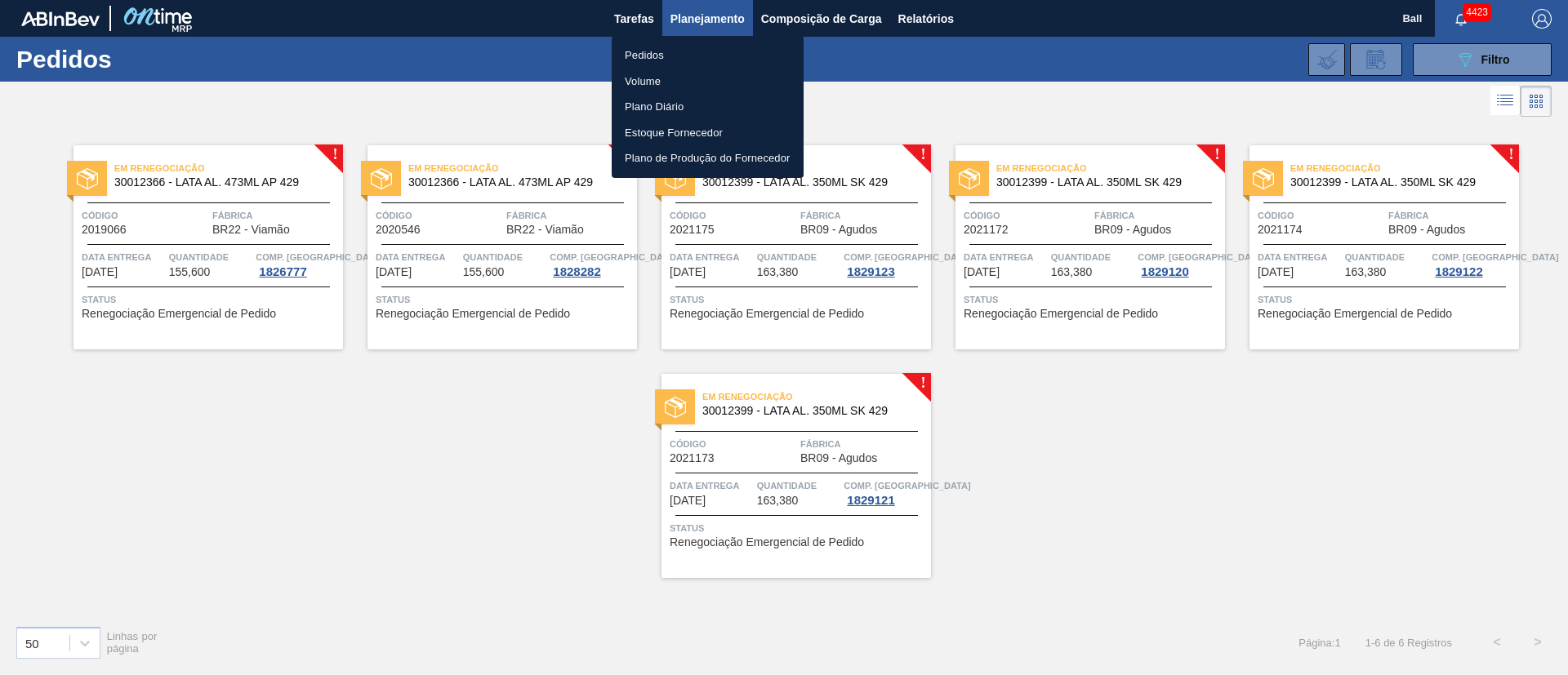
click at [668, 72] on li "Volume" at bounding box center [708, 82] width 192 height 26
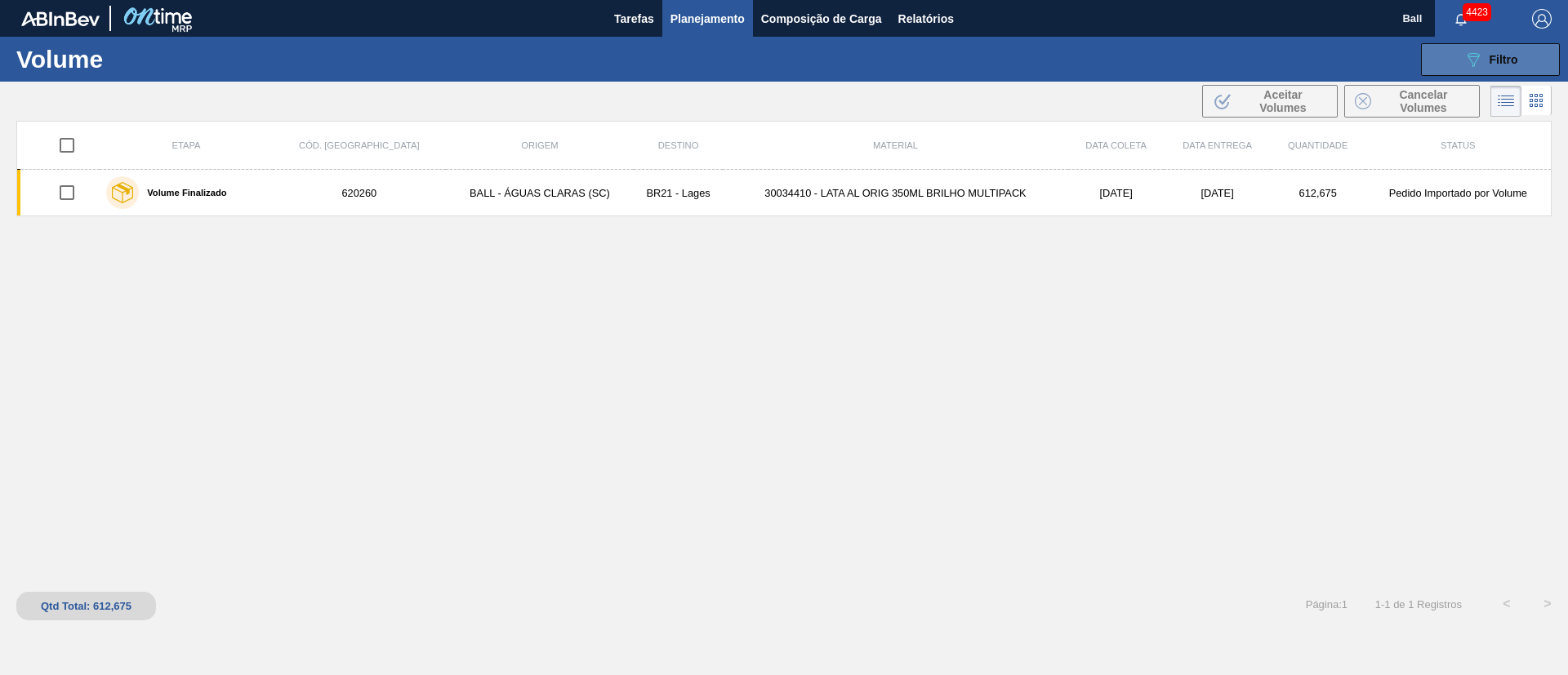
click at [1044, 67] on div "089F7B8B-B2A5-4AFE-B5C0-19BA573D28AC Filtro" at bounding box center [1490, 59] width 54 height 19
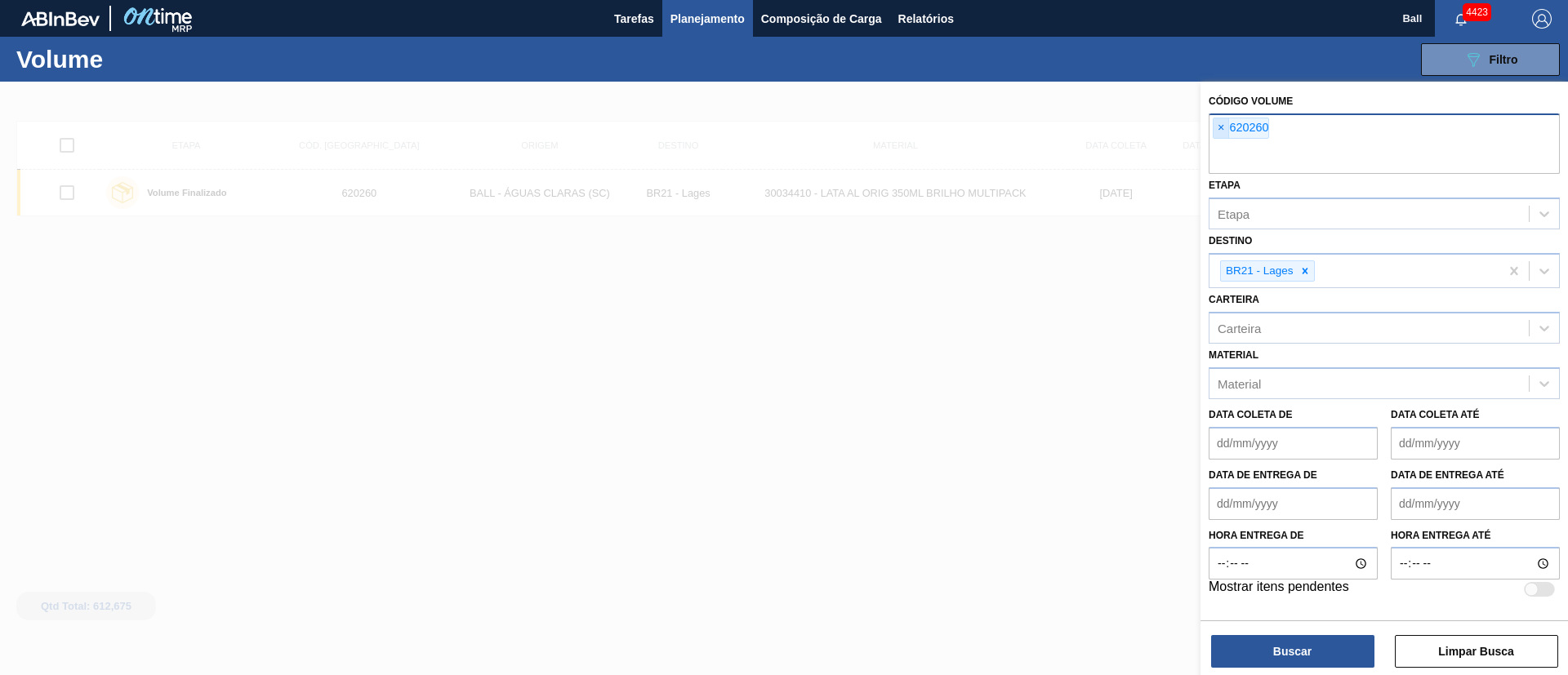
click at [1044, 121] on span "×" at bounding box center [1221, 128] width 16 height 19
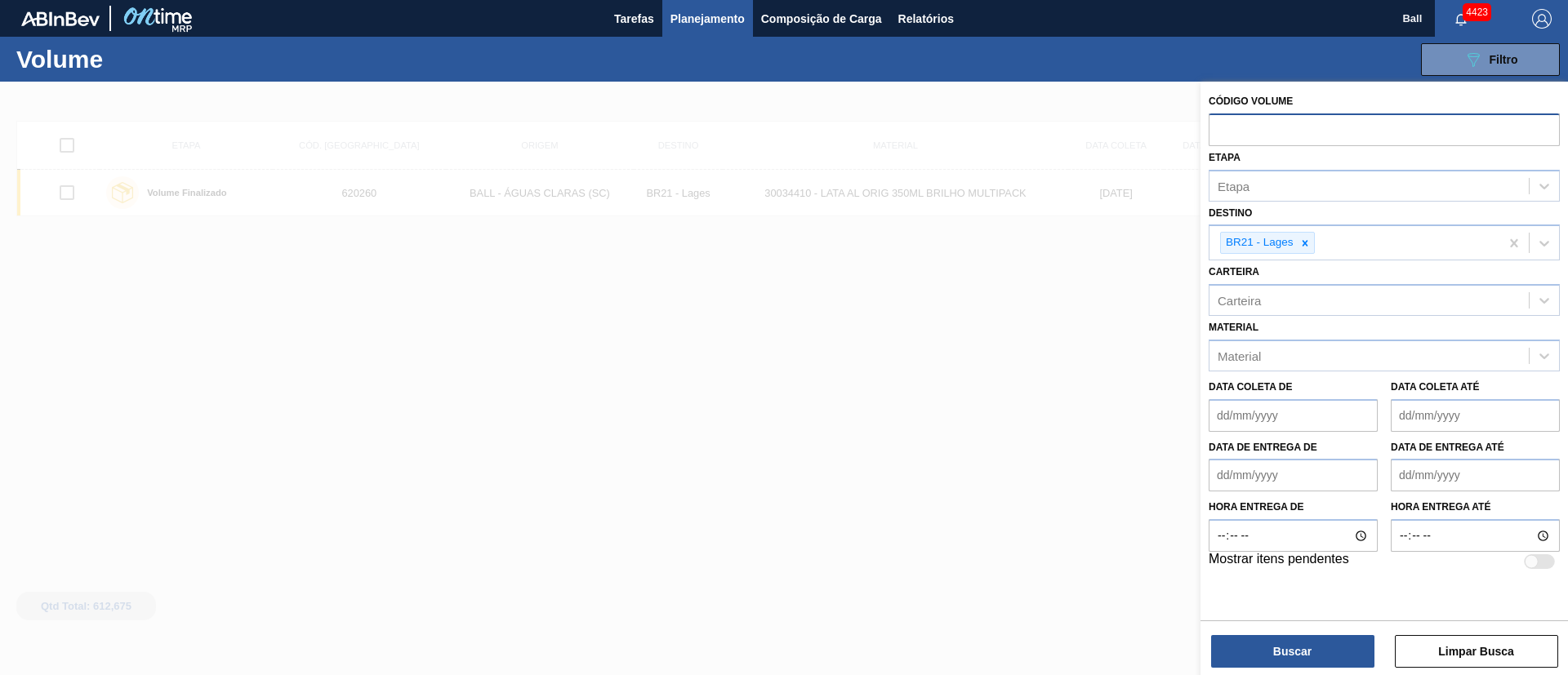
paste input "V618836"
click at [1044, 130] on input "V618836" at bounding box center [1383, 129] width 351 height 31
type input "618836"
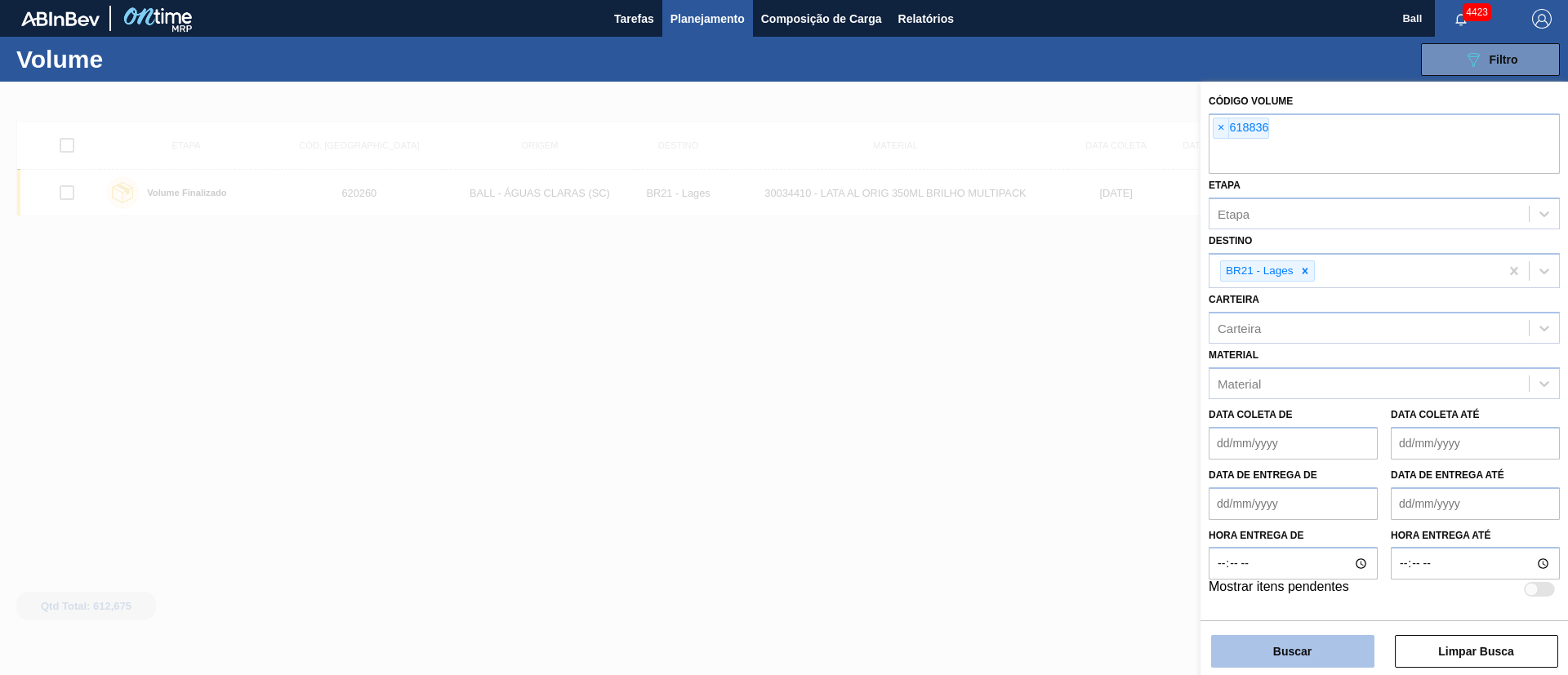
click at [1044, 449] on button "Buscar" at bounding box center [1293, 652] width 163 height 33
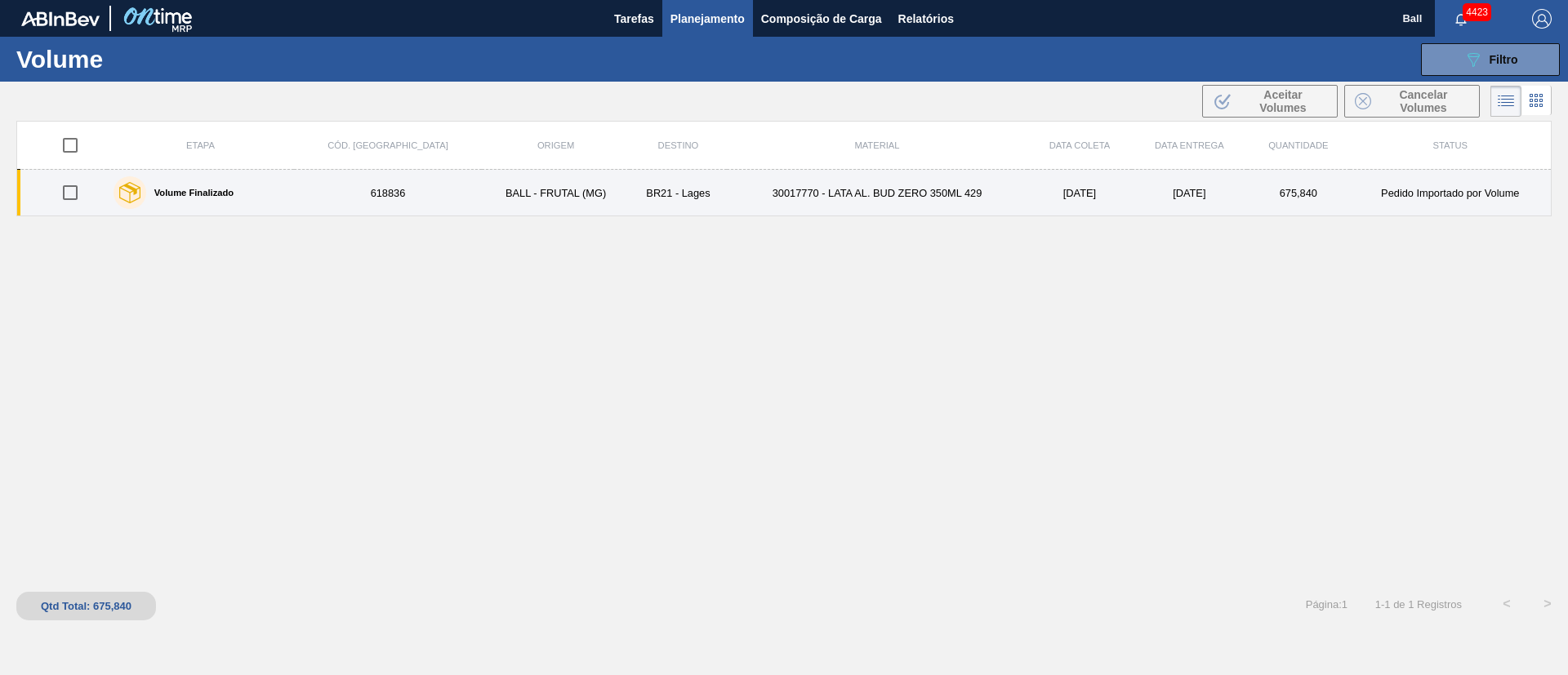
click at [553, 194] on td "BALL - FRUTAL (MG)" at bounding box center [556, 193] width 149 height 47
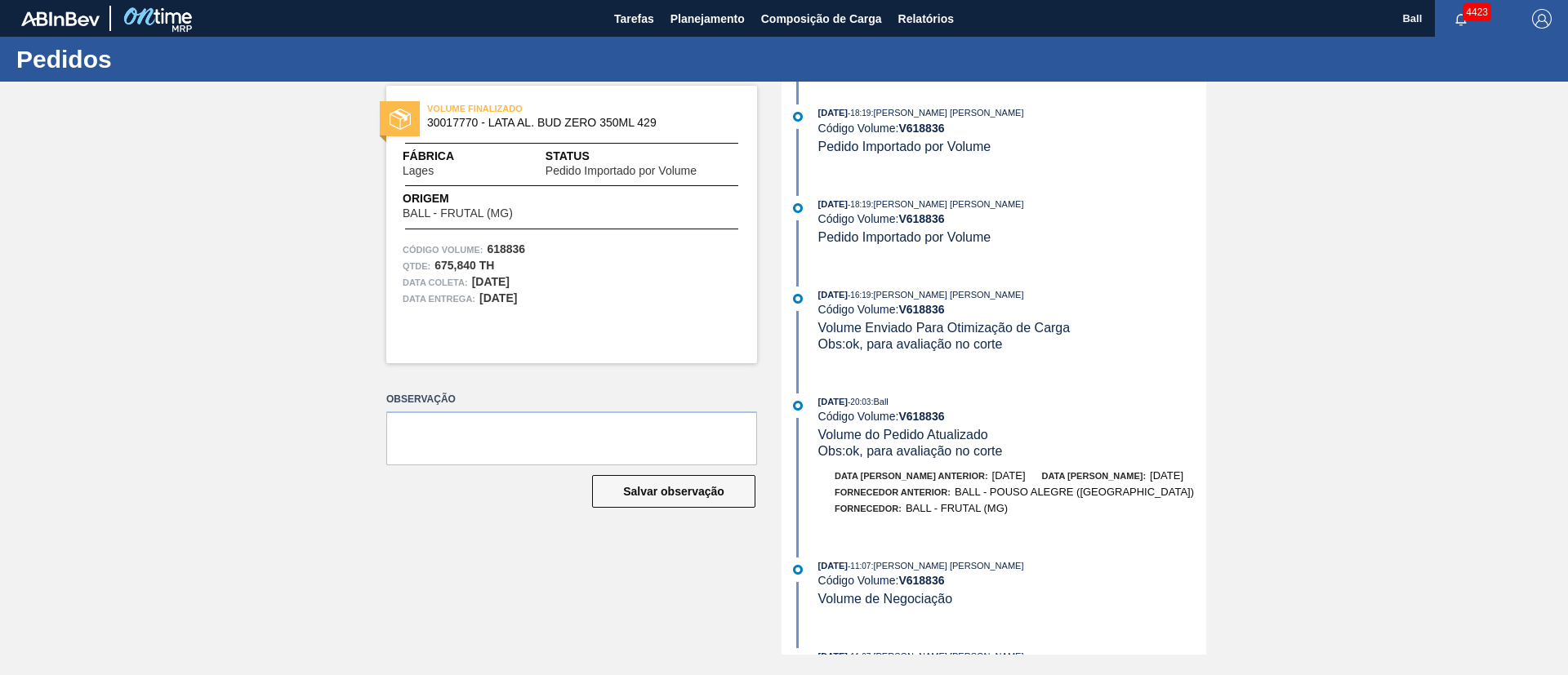
scroll to position [244, 0]
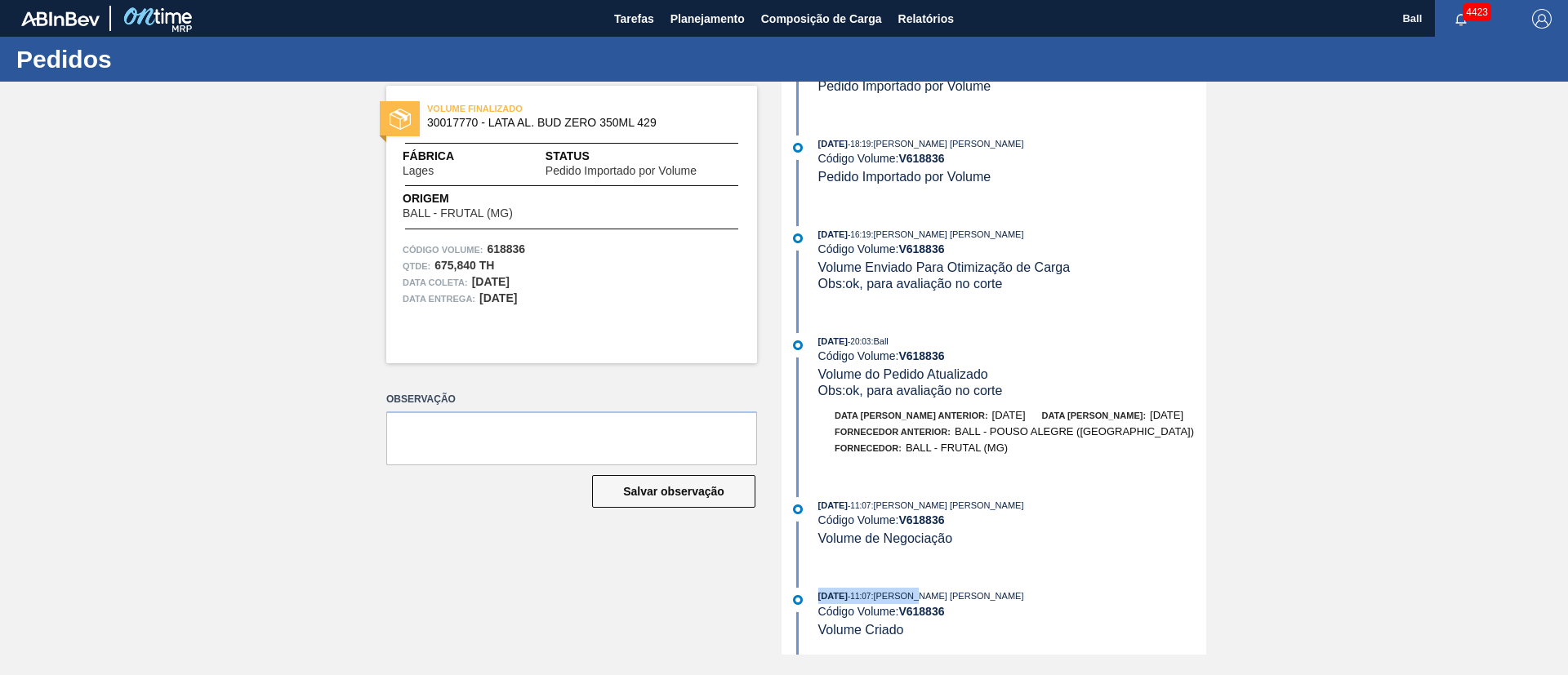
drag, startPoint x: 815, startPoint y: 602, endPoint x: 942, endPoint y: 592, distance: 127.4
click at [942, 449] on div "27/08/2025 - 11:07 : BRUNO DE MELLO DUARTE Código Volume: V 618836 Volume Criado" at bounding box center [996, 612] width 421 height 50
